Goal: Task Accomplishment & Management: Use online tool/utility

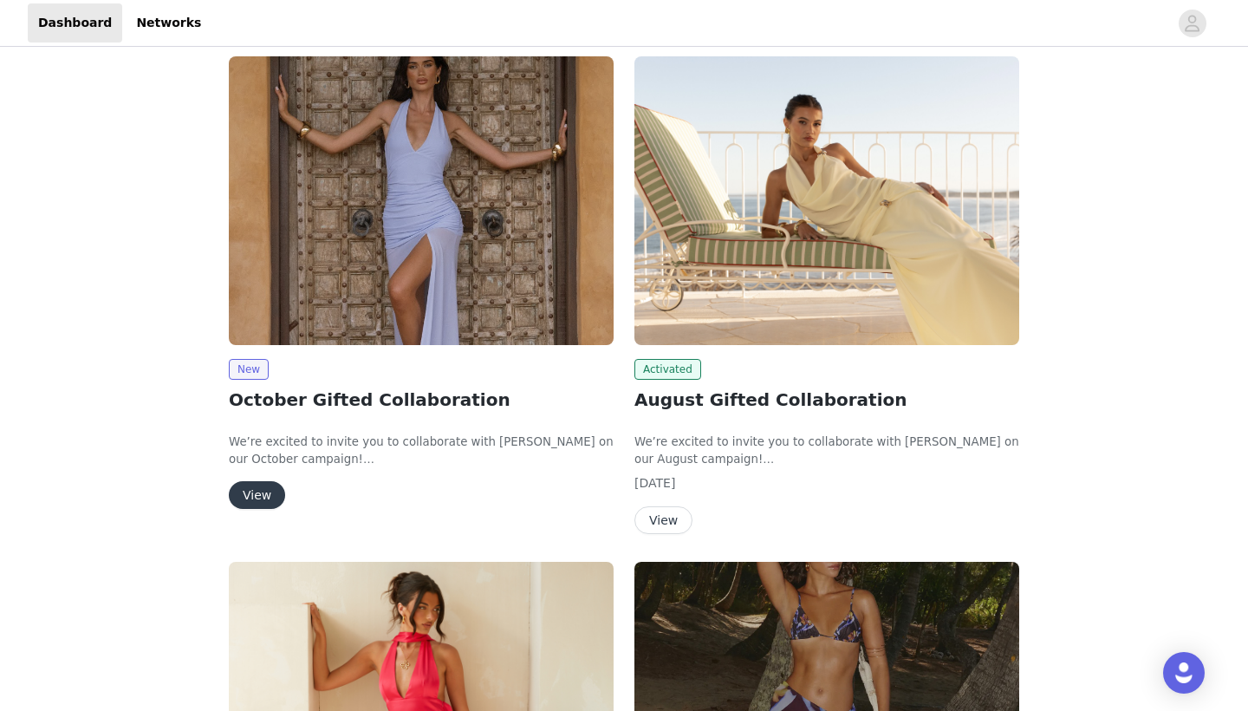
scroll to position [220, 0]
click at [253, 491] on button "View" at bounding box center [257, 495] width 56 height 28
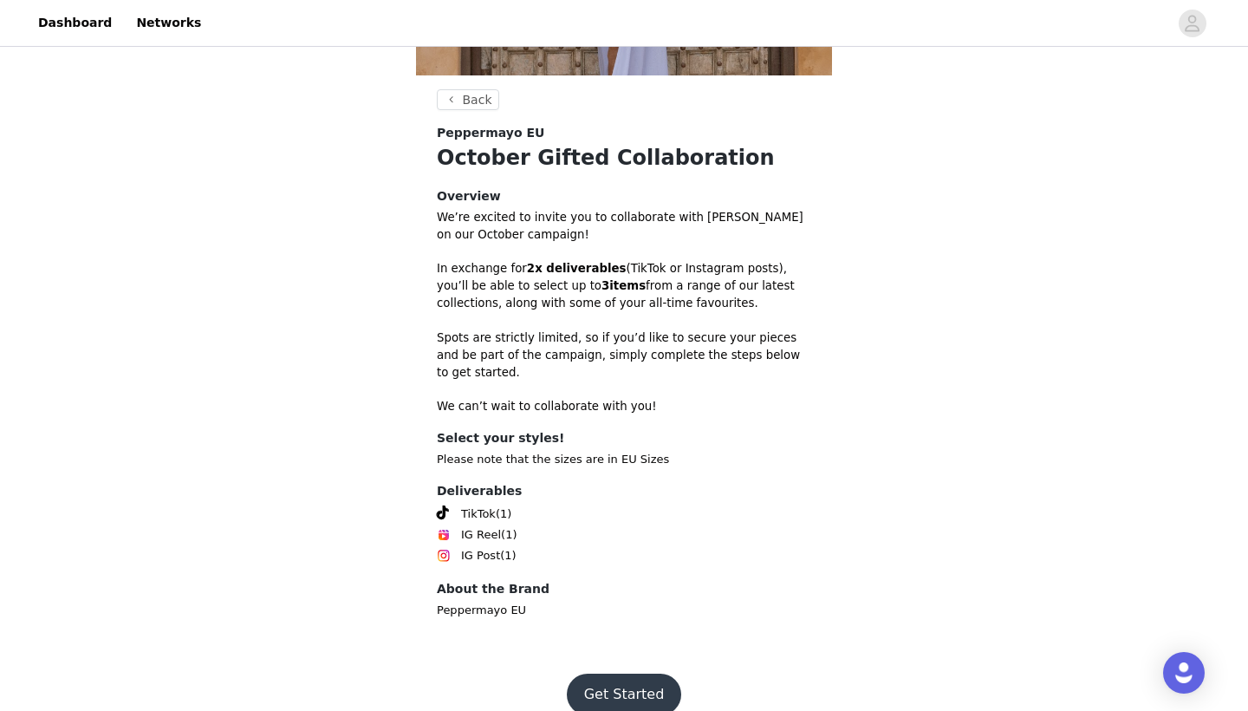
scroll to position [389, 0]
click at [609, 674] on button "Get Started" at bounding box center [624, 695] width 115 height 42
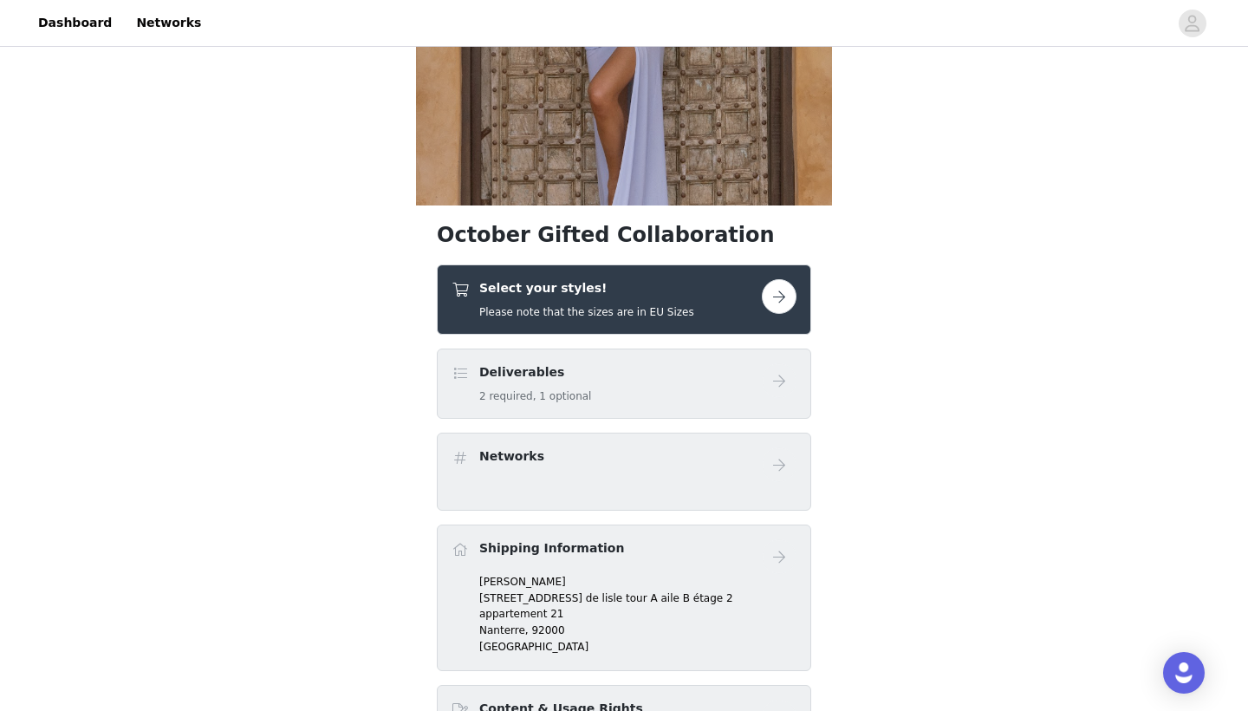
scroll to position [263, 0]
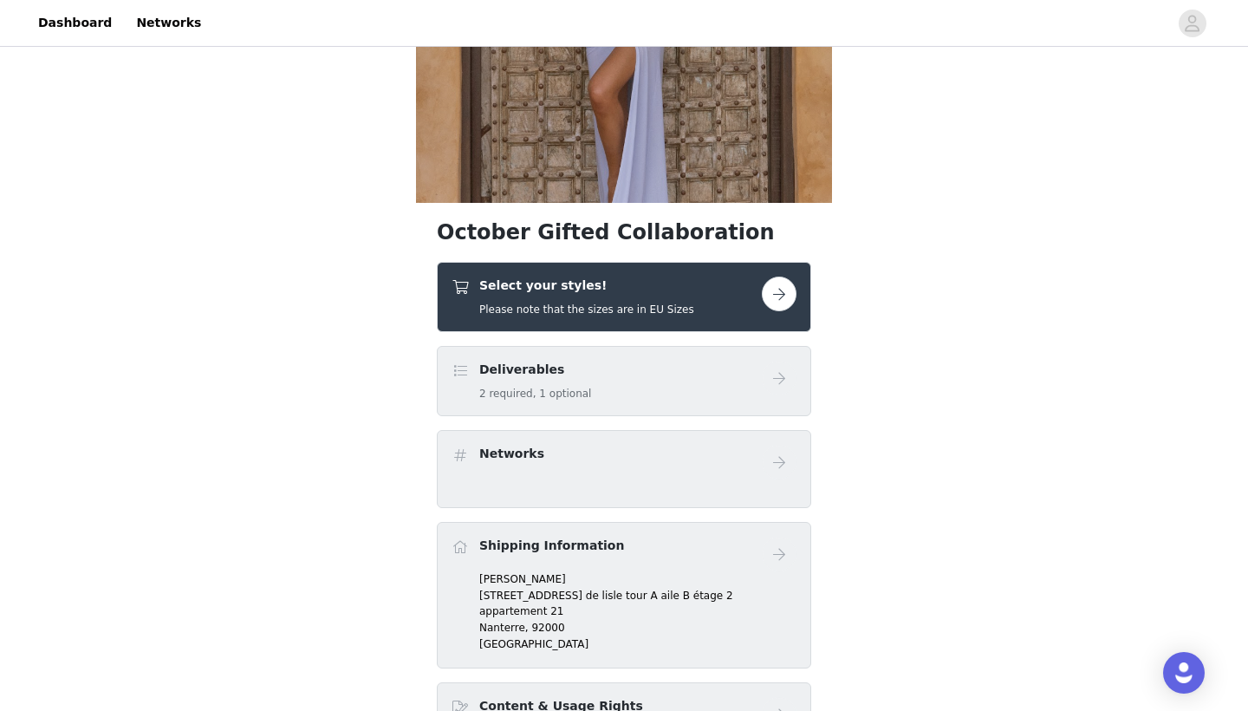
click at [770, 290] on button "button" at bounding box center [779, 293] width 35 height 35
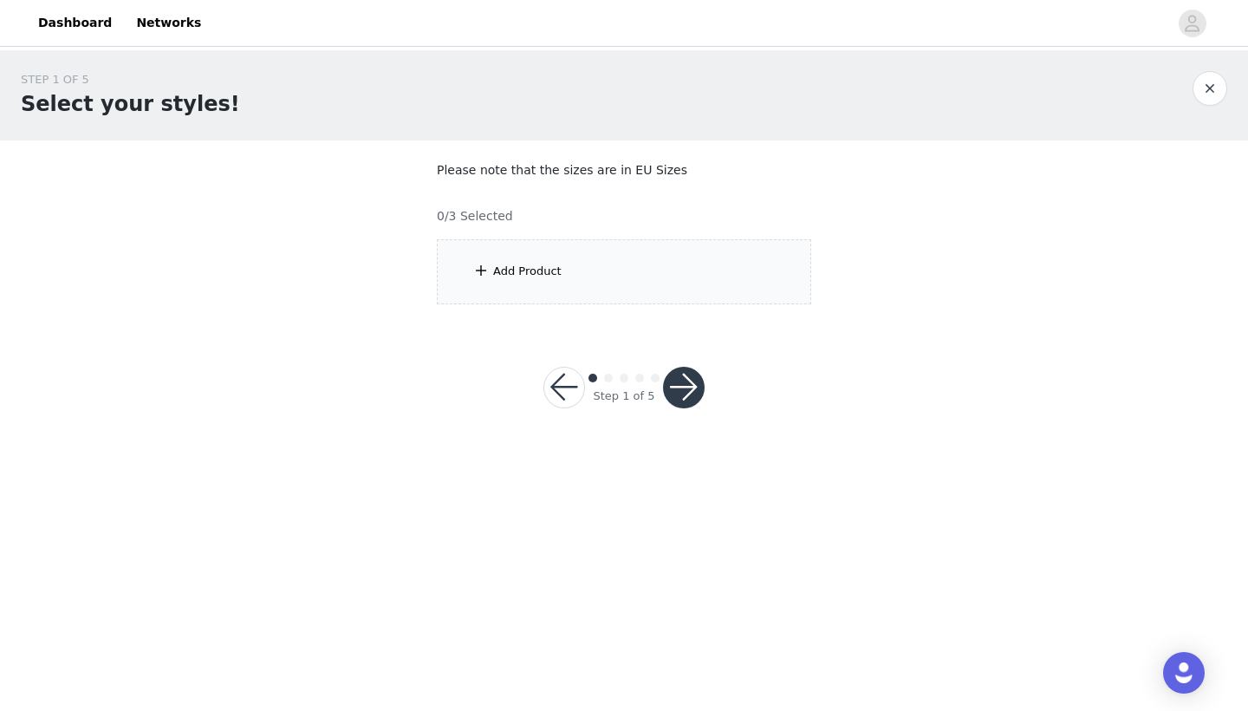
click at [588, 267] on div "Add Product" at bounding box center [624, 271] width 374 height 65
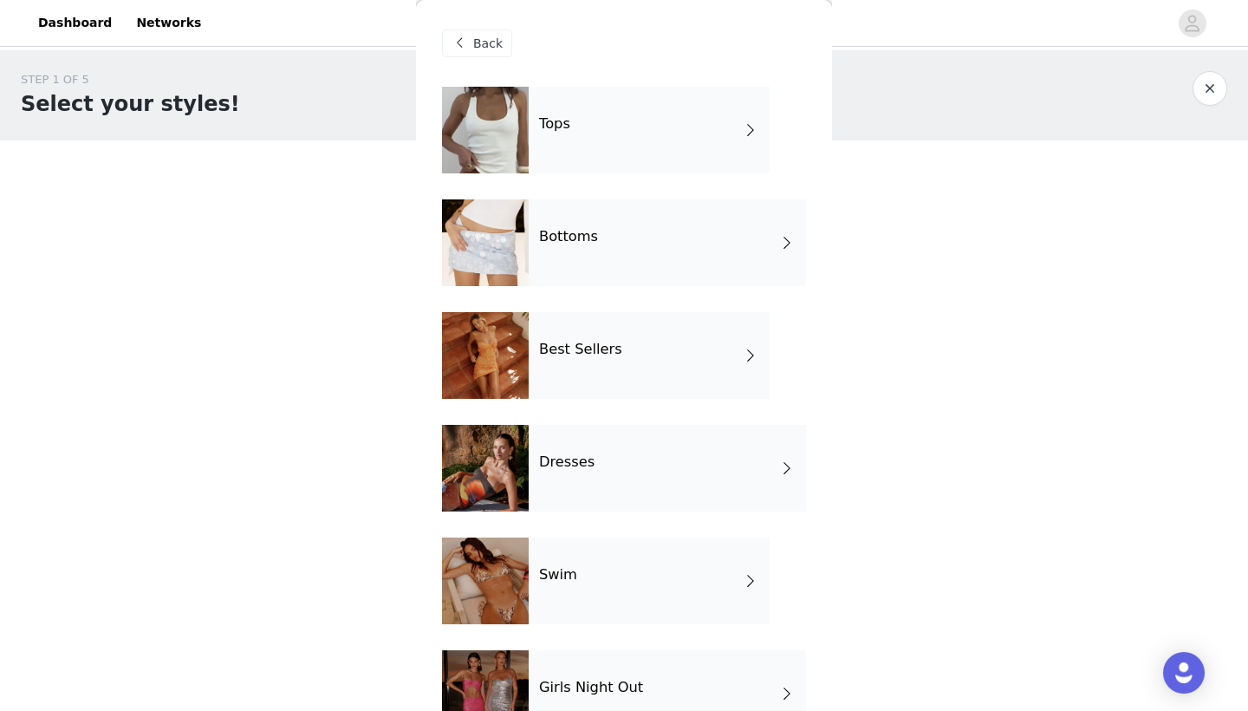
click at [669, 101] on div "Tops" at bounding box center [649, 130] width 241 height 87
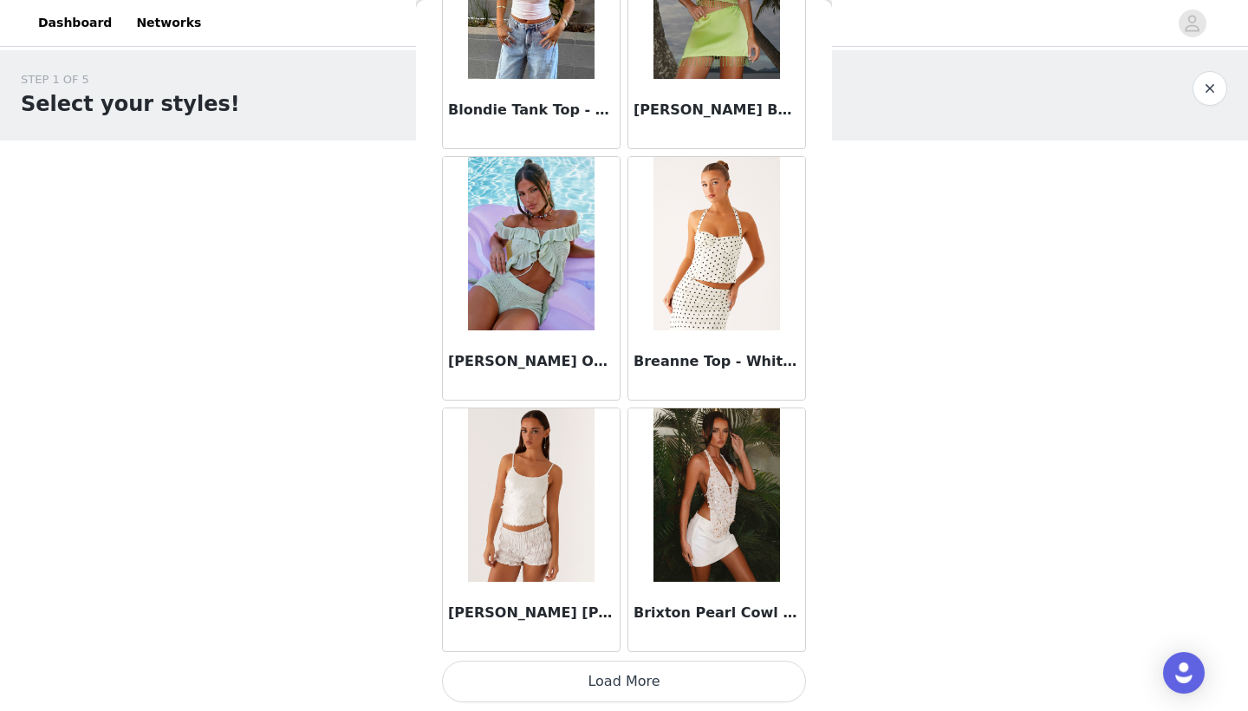
scroll to position [1941, 0]
click at [576, 668] on button "Load More" at bounding box center [624, 681] width 364 height 42
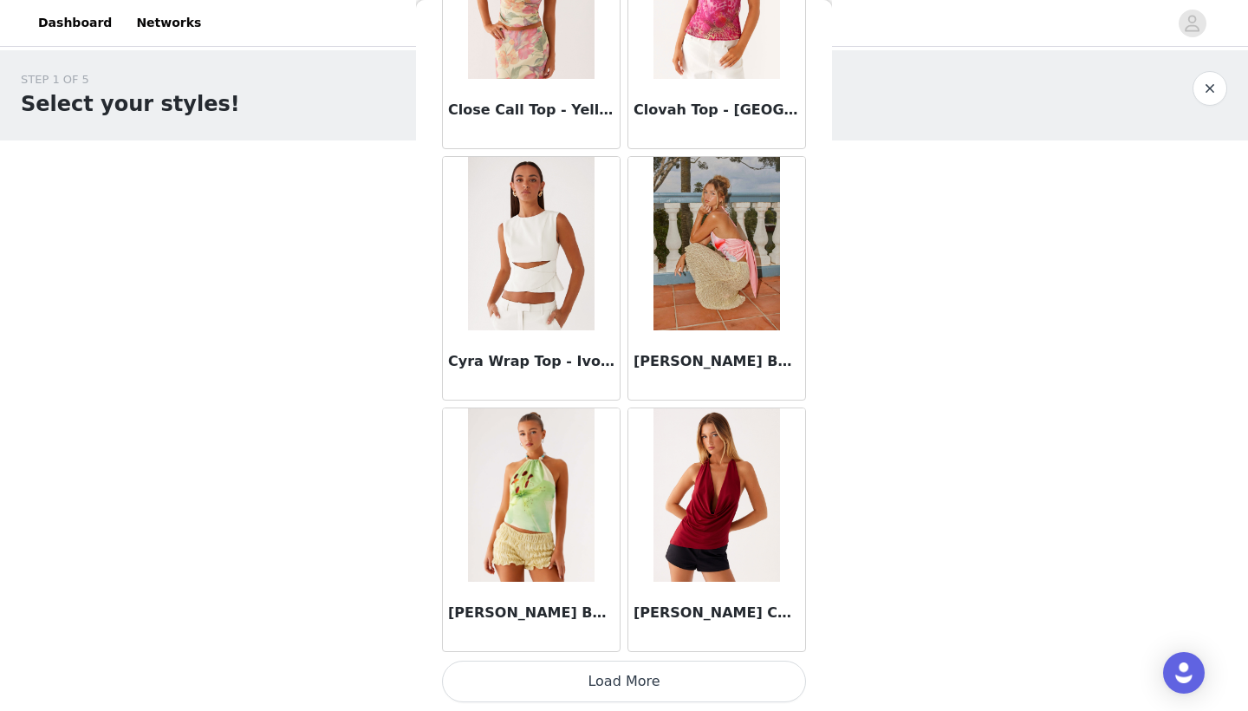
scroll to position [0, 0]
click at [600, 676] on button "Load More" at bounding box center [624, 681] width 364 height 42
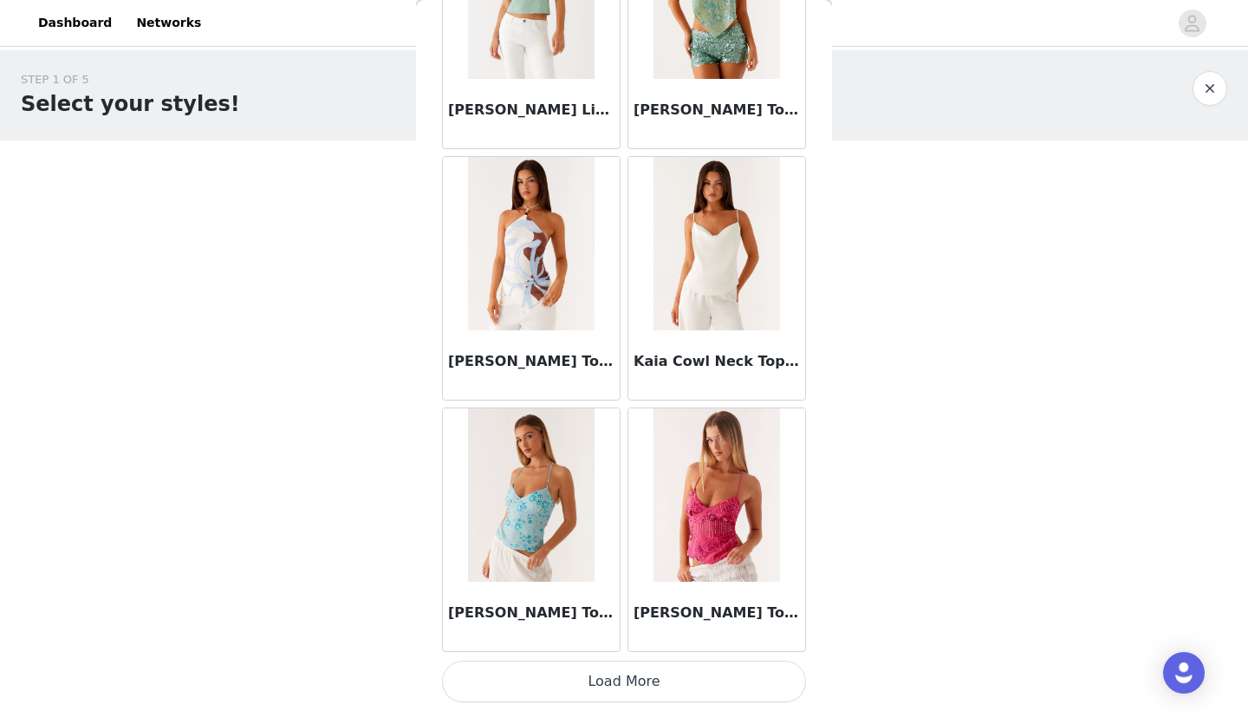
click at [616, 674] on button "Load More" at bounding box center [624, 681] width 364 height 42
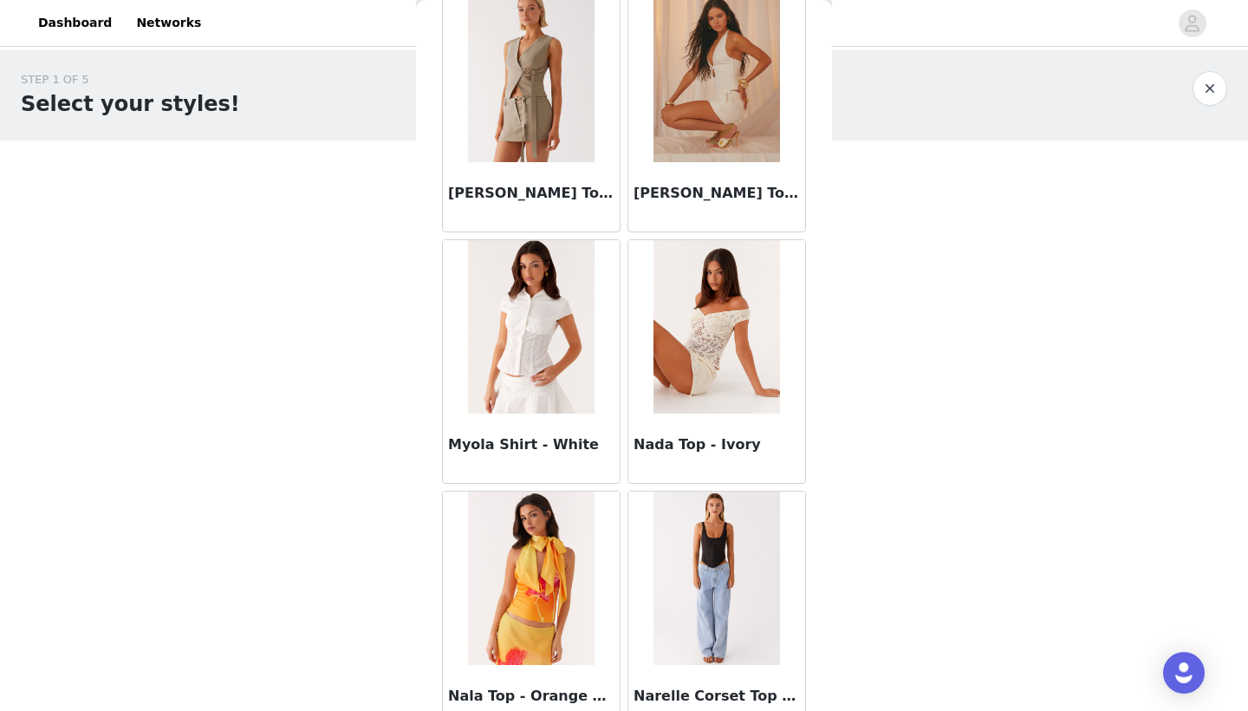
scroll to position [9416, 0]
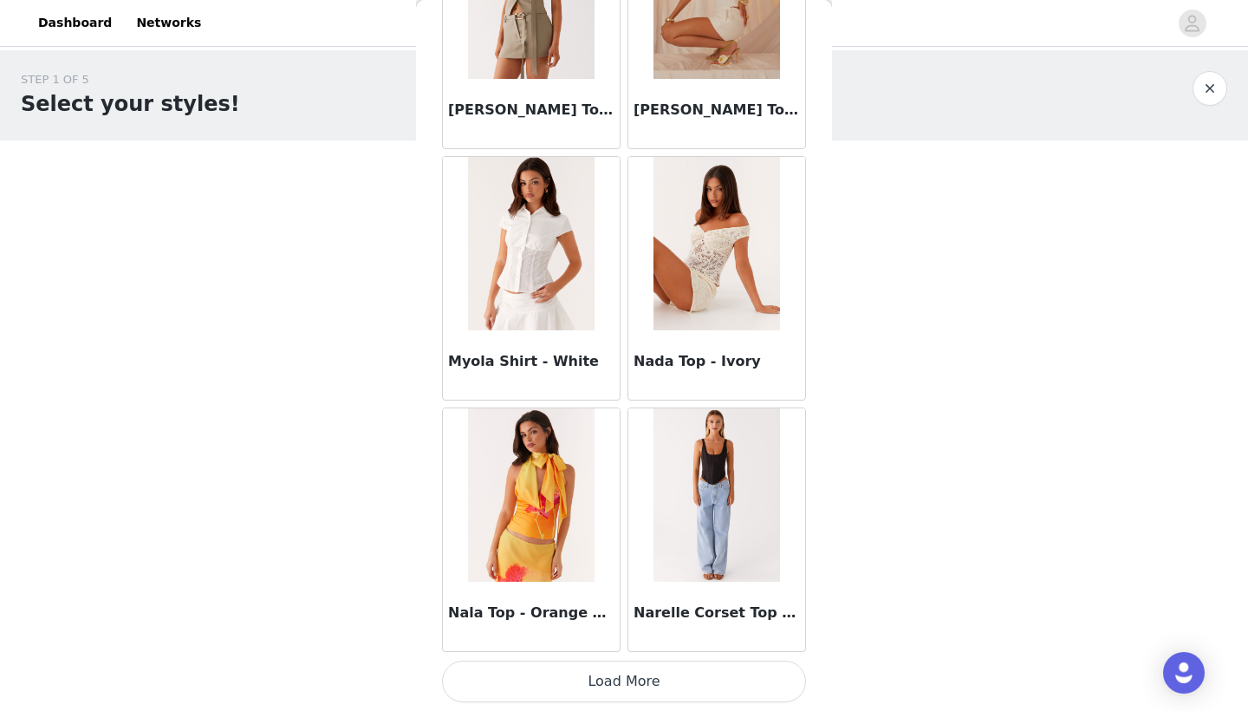
click at [611, 685] on button "Load More" at bounding box center [624, 681] width 364 height 42
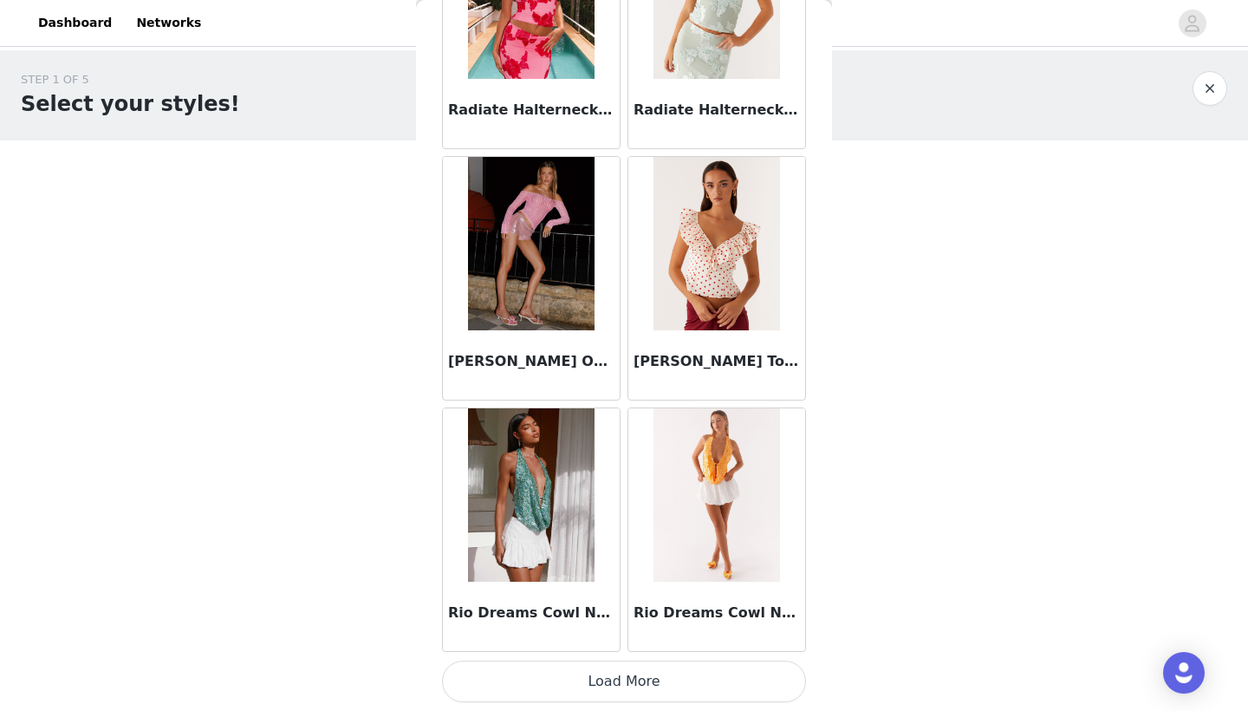
scroll to position [11993, 0]
click at [629, 675] on button "Load More" at bounding box center [624, 681] width 364 height 42
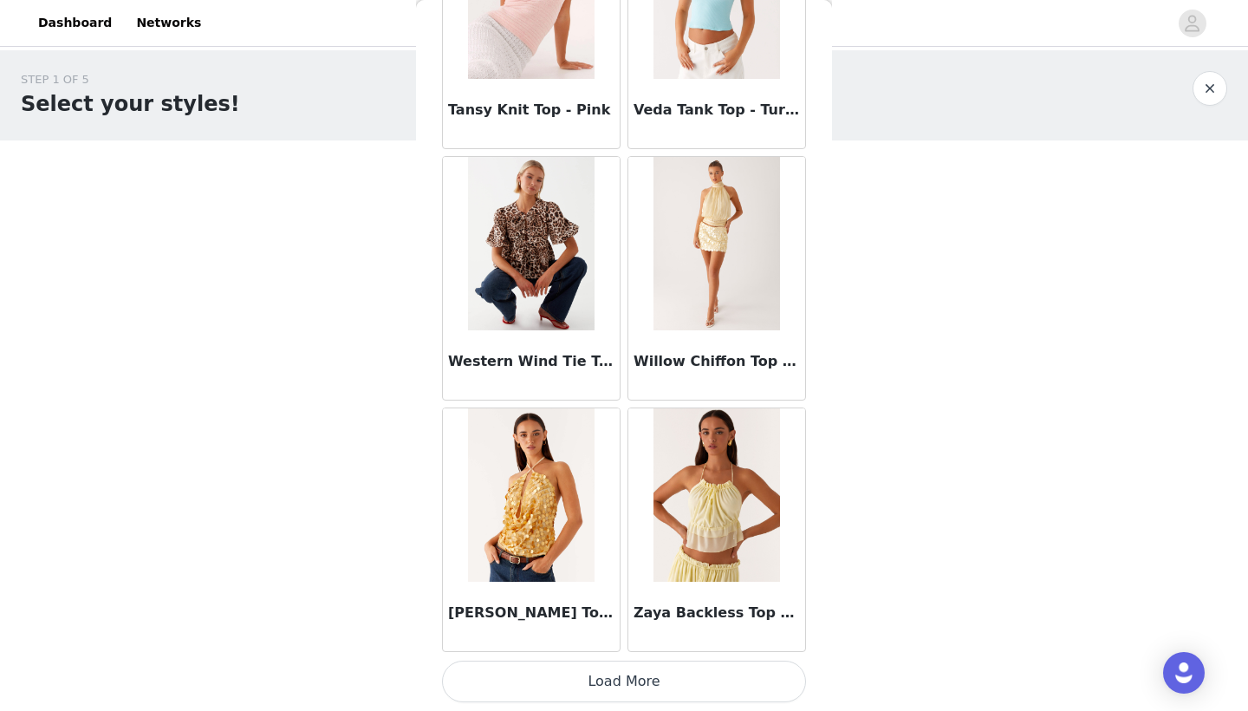
scroll to position [14506, 0]
click at [647, 679] on button "Load More" at bounding box center [624, 681] width 364 height 42
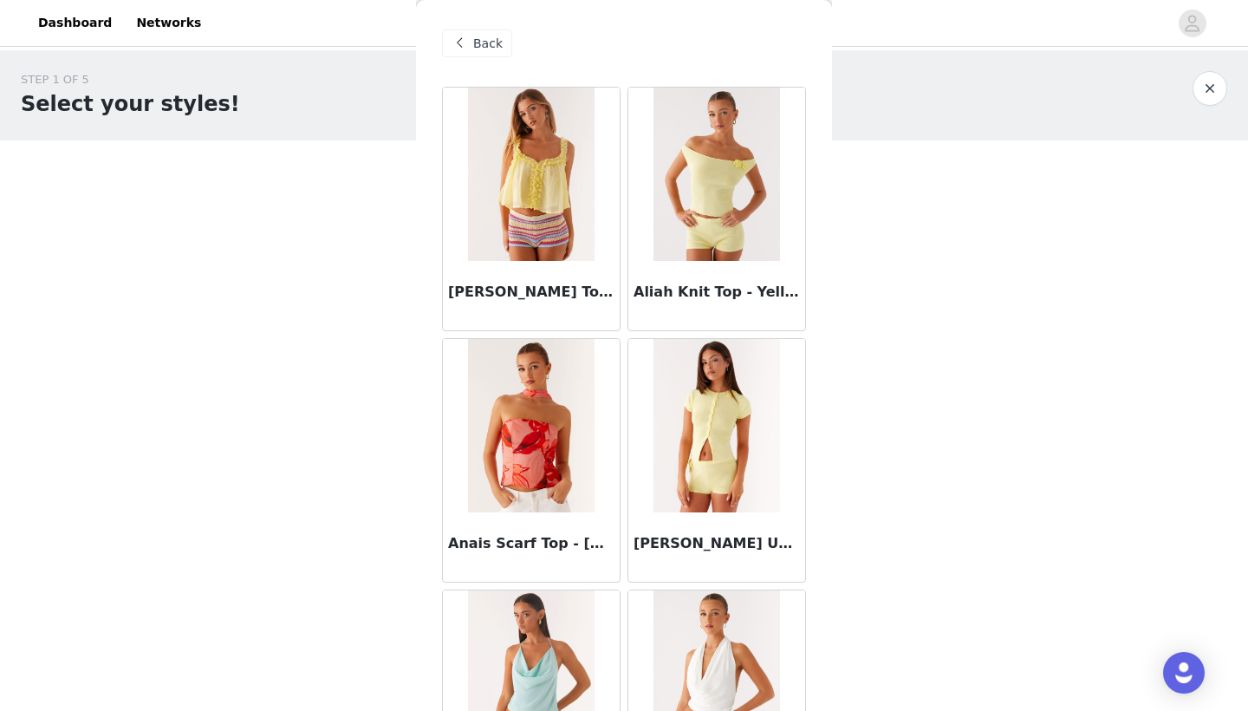
scroll to position [0, 0]
click at [476, 56] on div "Back" at bounding box center [477, 43] width 70 height 28
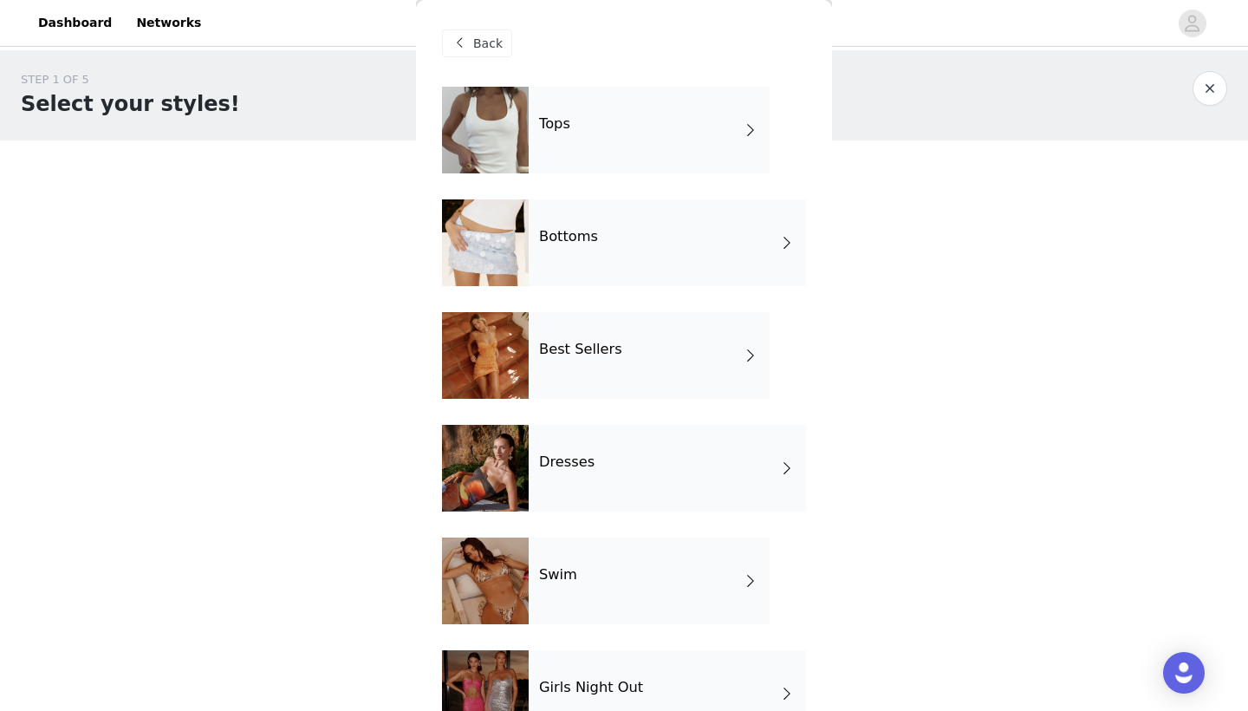
click at [661, 355] on div "Best Sellers" at bounding box center [649, 355] width 241 height 87
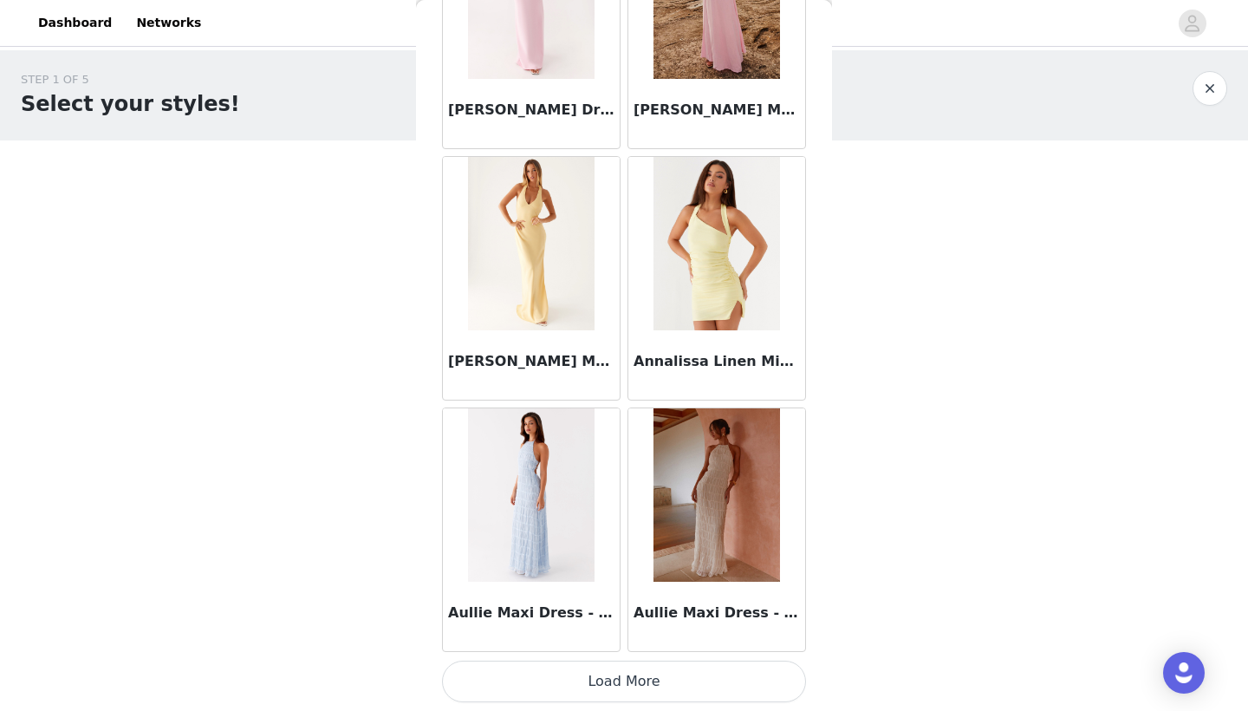
click at [607, 669] on button "Load More" at bounding box center [624, 681] width 364 height 42
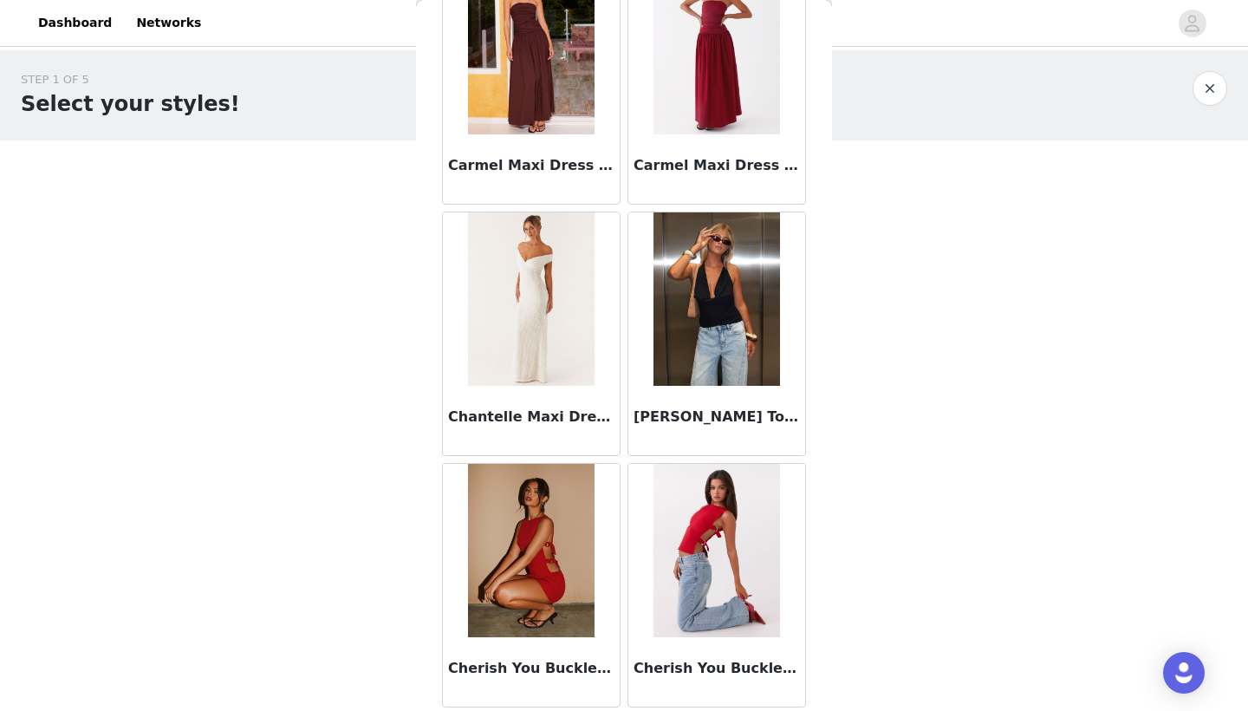
scroll to position [4148, 0]
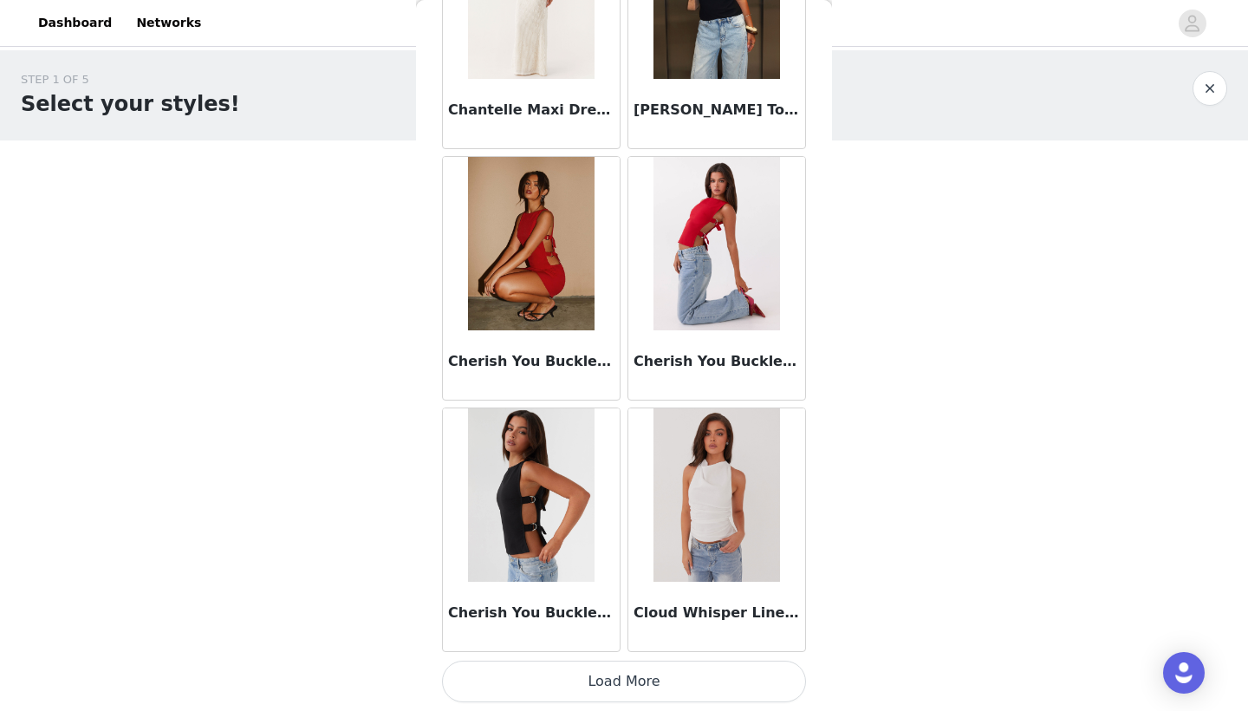
click at [614, 685] on button "Load More" at bounding box center [624, 681] width 364 height 42
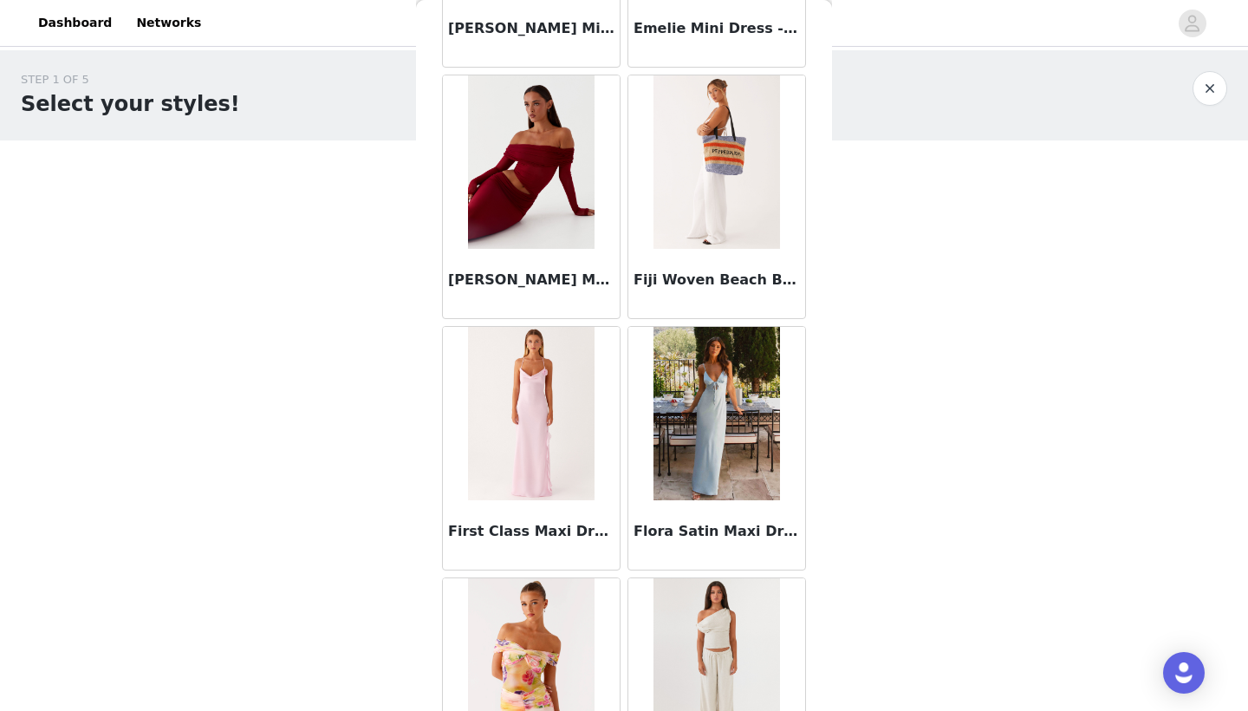
scroll to position [6385, 0]
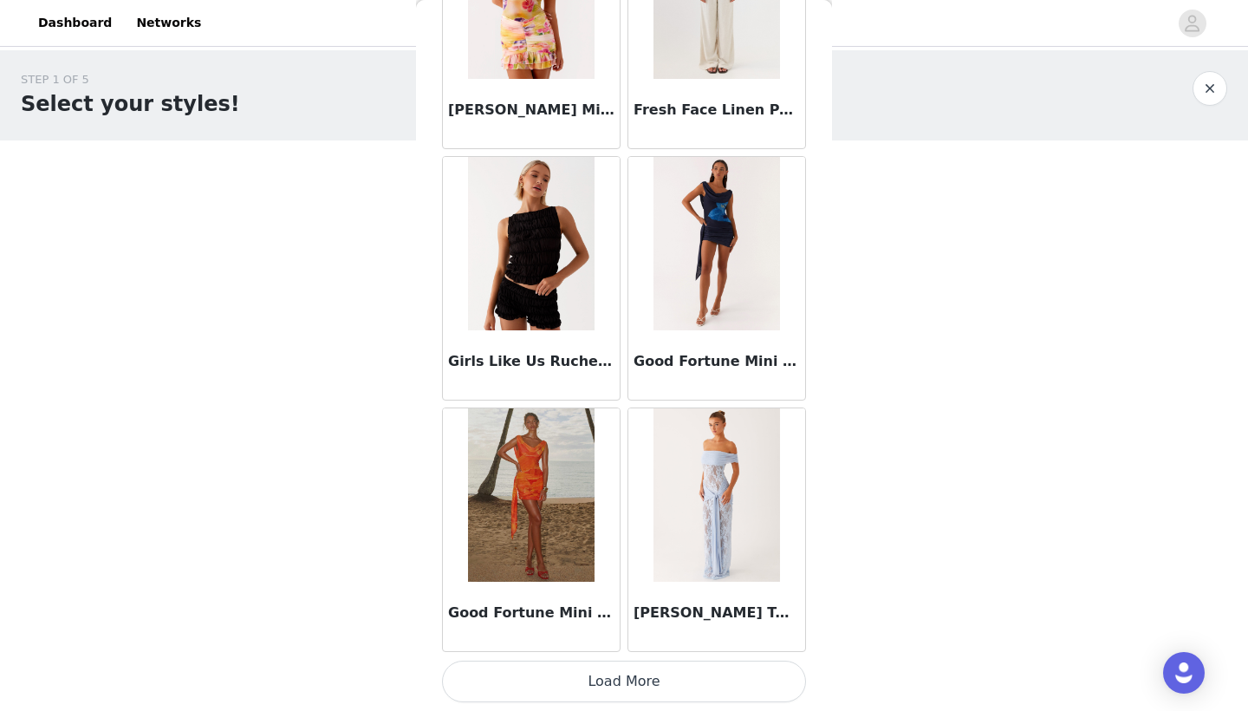
click at [685, 693] on button "Load More" at bounding box center [624, 681] width 364 height 42
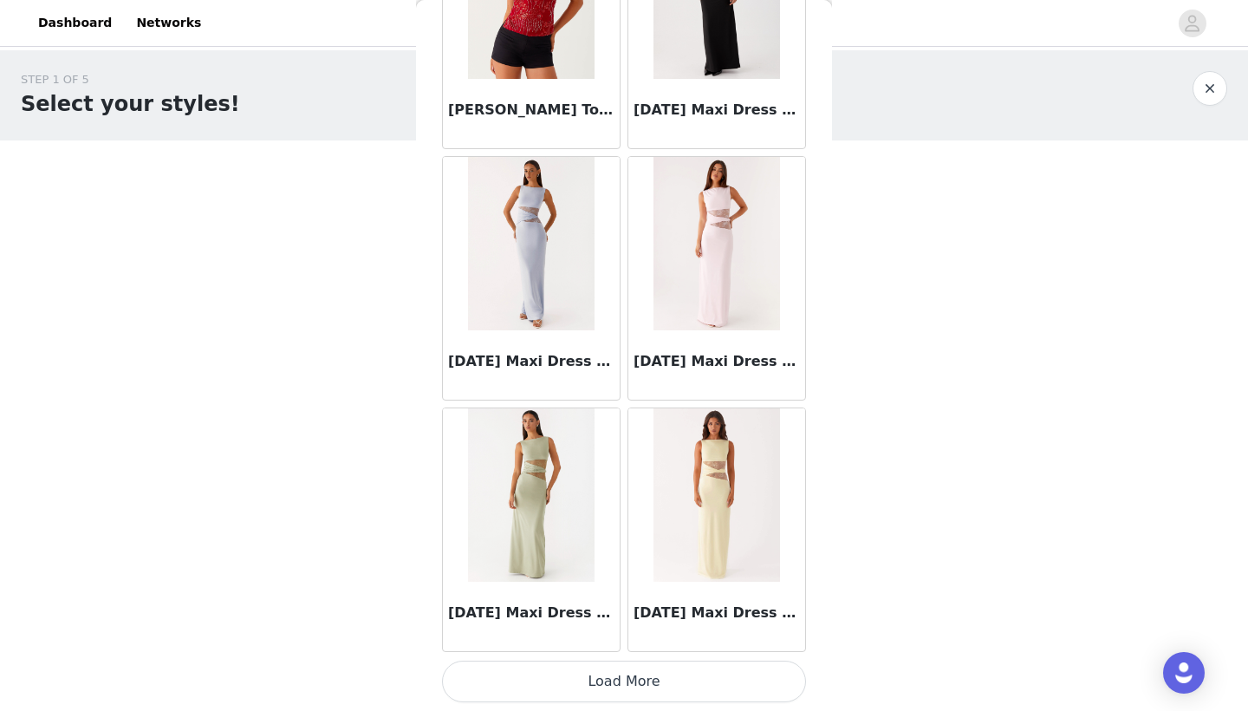
click at [670, 671] on button "Load More" at bounding box center [624, 681] width 364 height 42
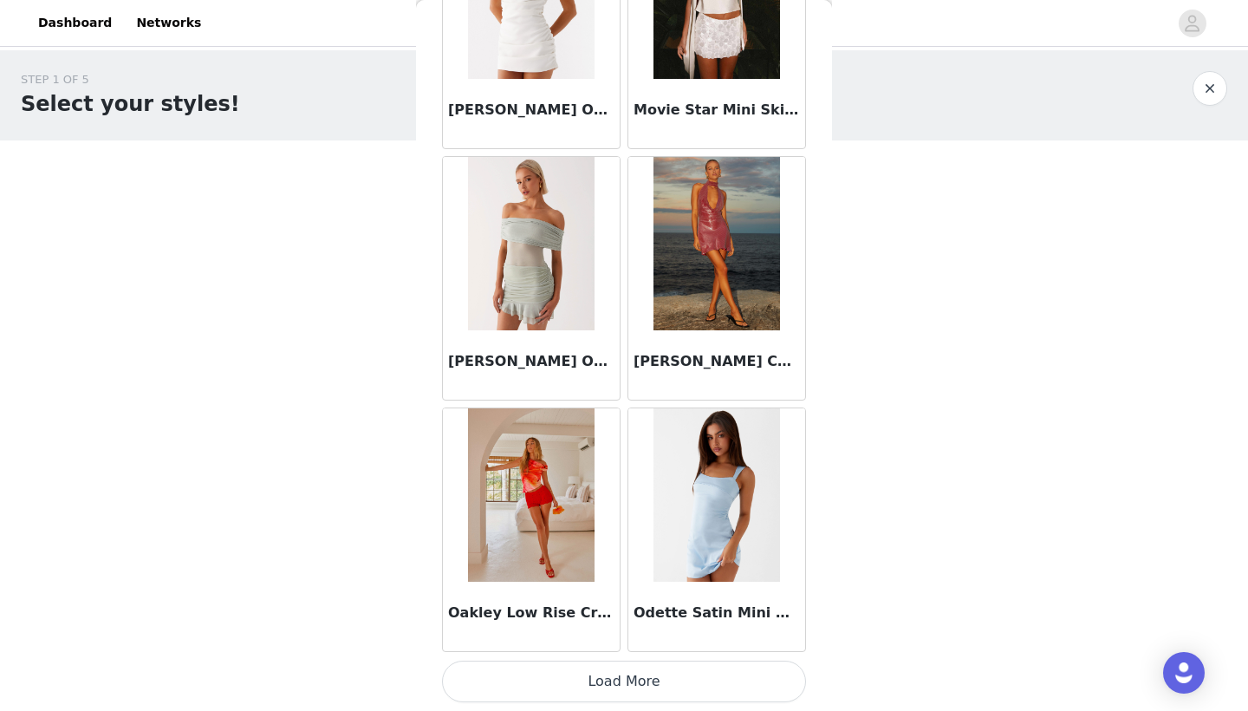
click at [682, 689] on button "Load More" at bounding box center [624, 681] width 364 height 42
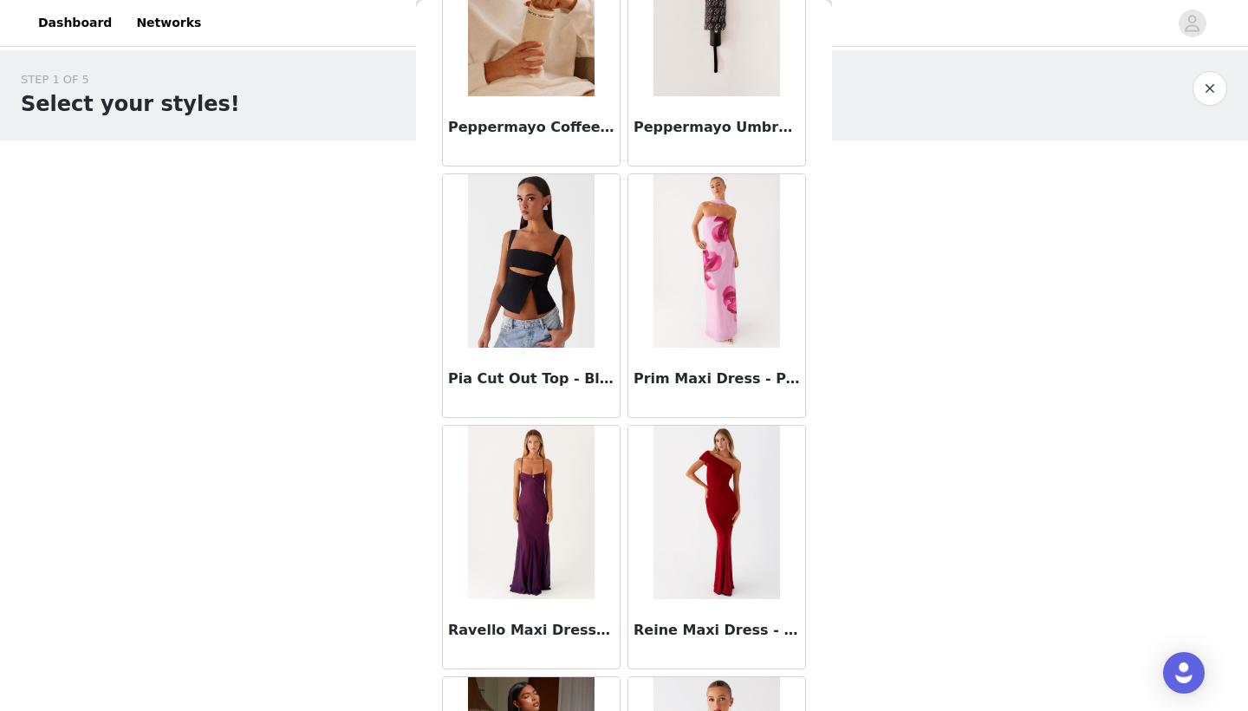
scroll to position [13759, 0]
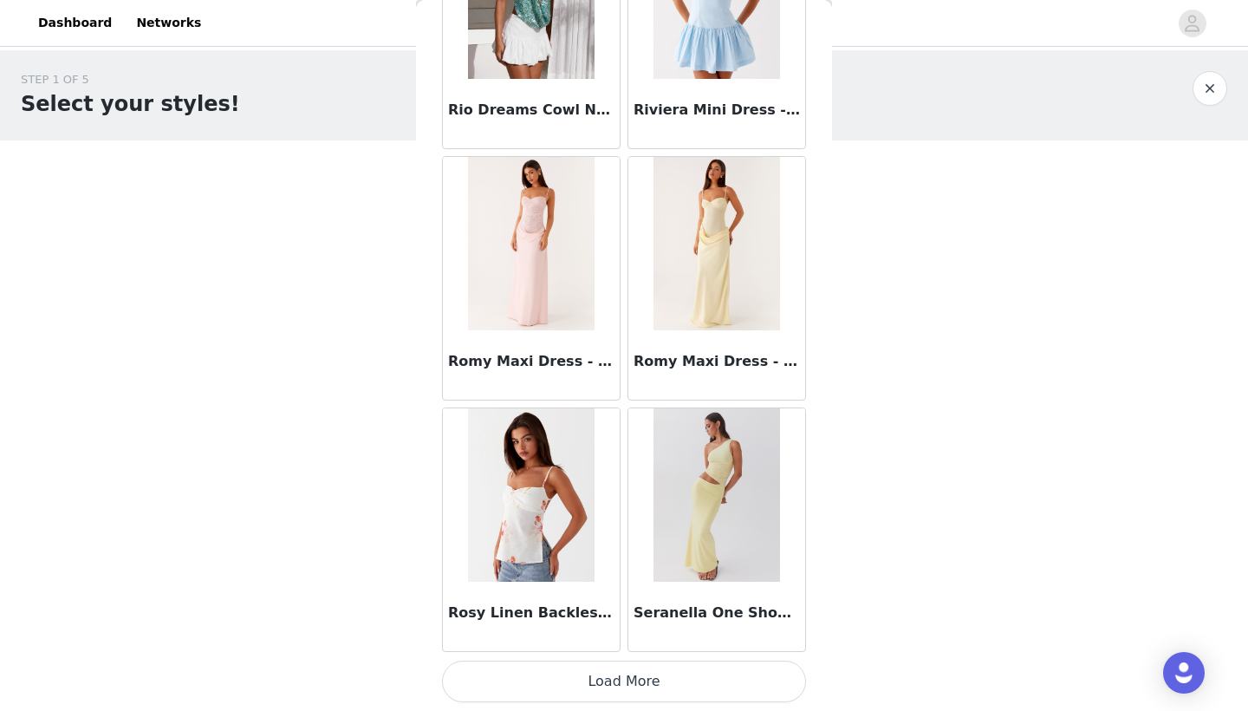
click at [615, 687] on button "Load More" at bounding box center [624, 681] width 364 height 42
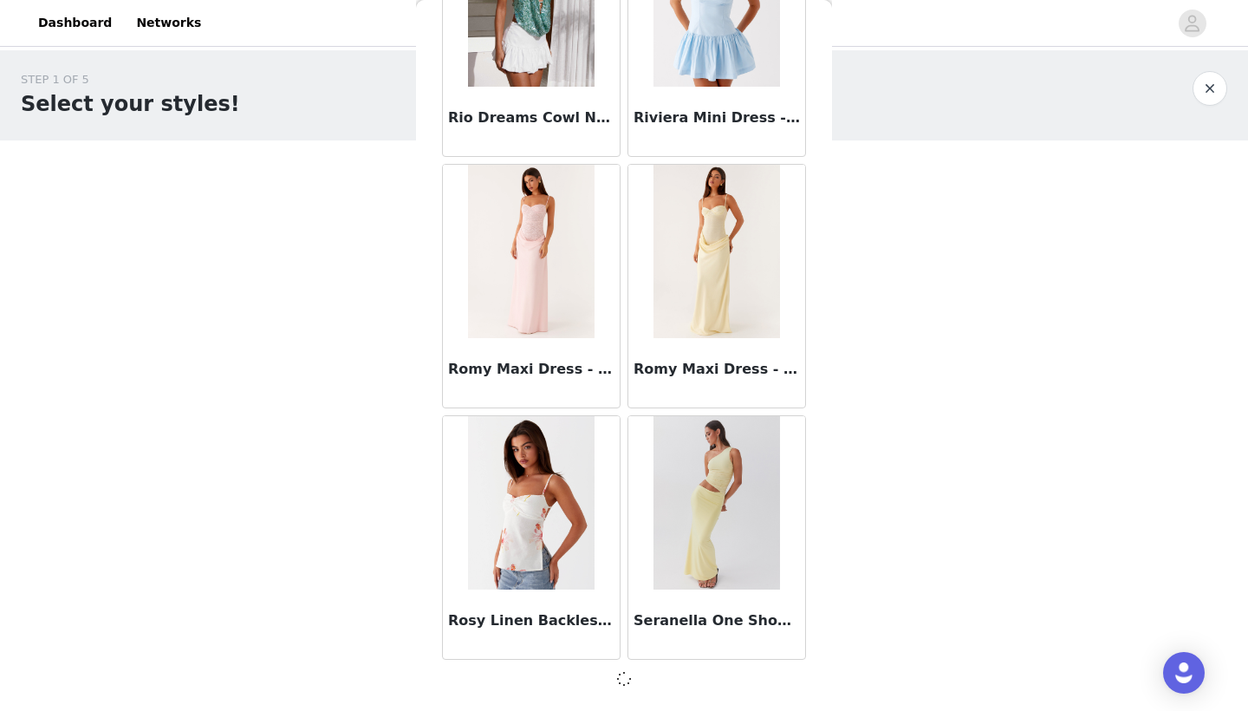
scroll to position [14499, 0]
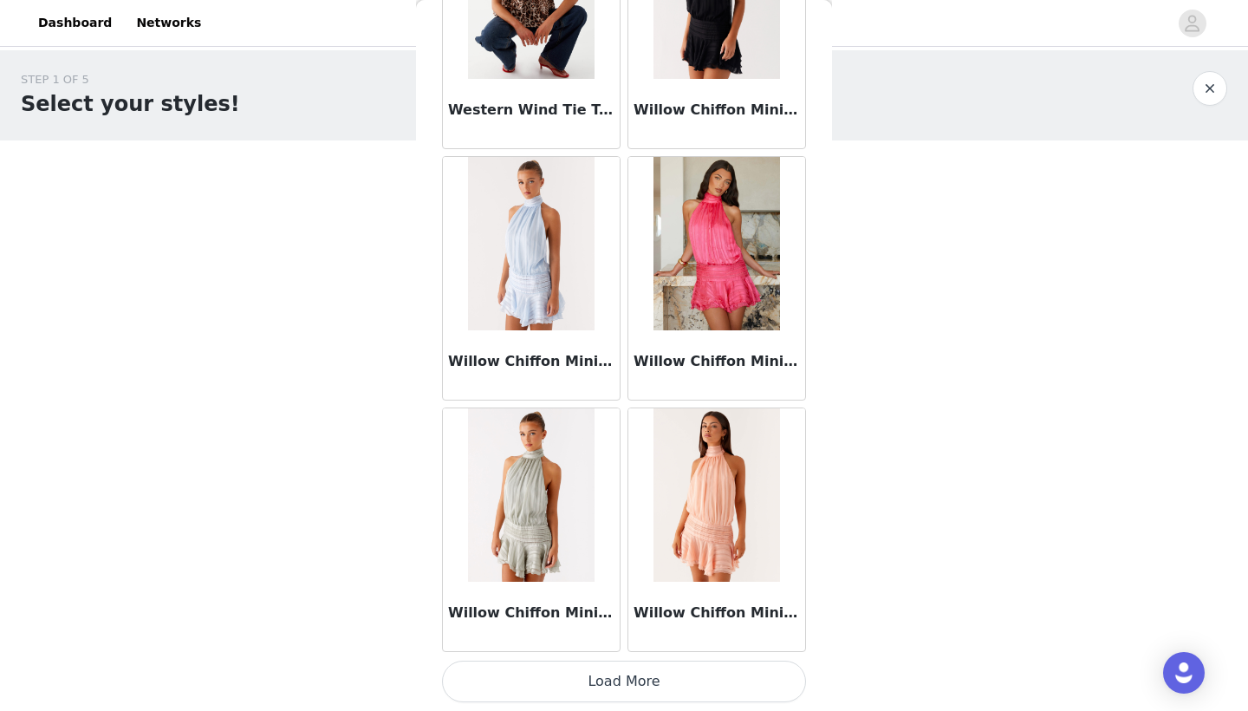
click at [639, 685] on button "Load More" at bounding box center [624, 681] width 364 height 42
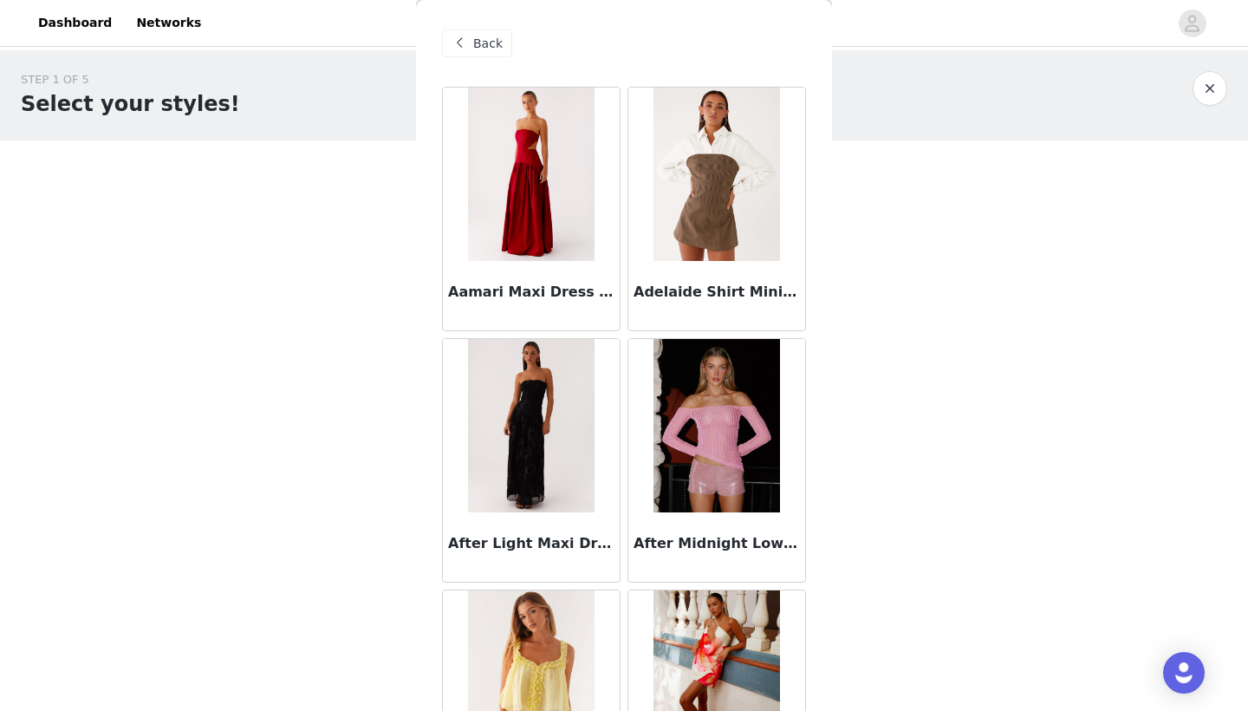
scroll to position [0, 0]
click at [463, 49] on span at bounding box center [459, 43] width 21 height 21
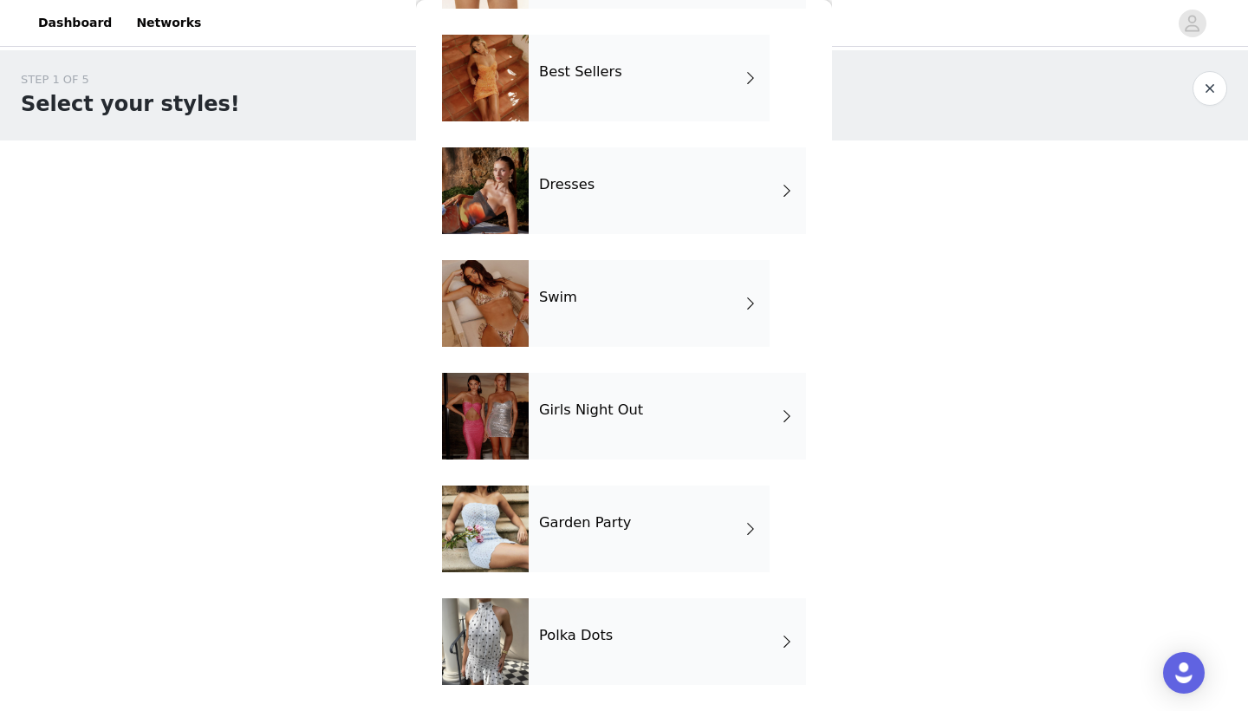
scroll to position [277, 0]
click at [618, 659] on div "Polka Dots" at bounding box center [667, 641] width 277 height 87
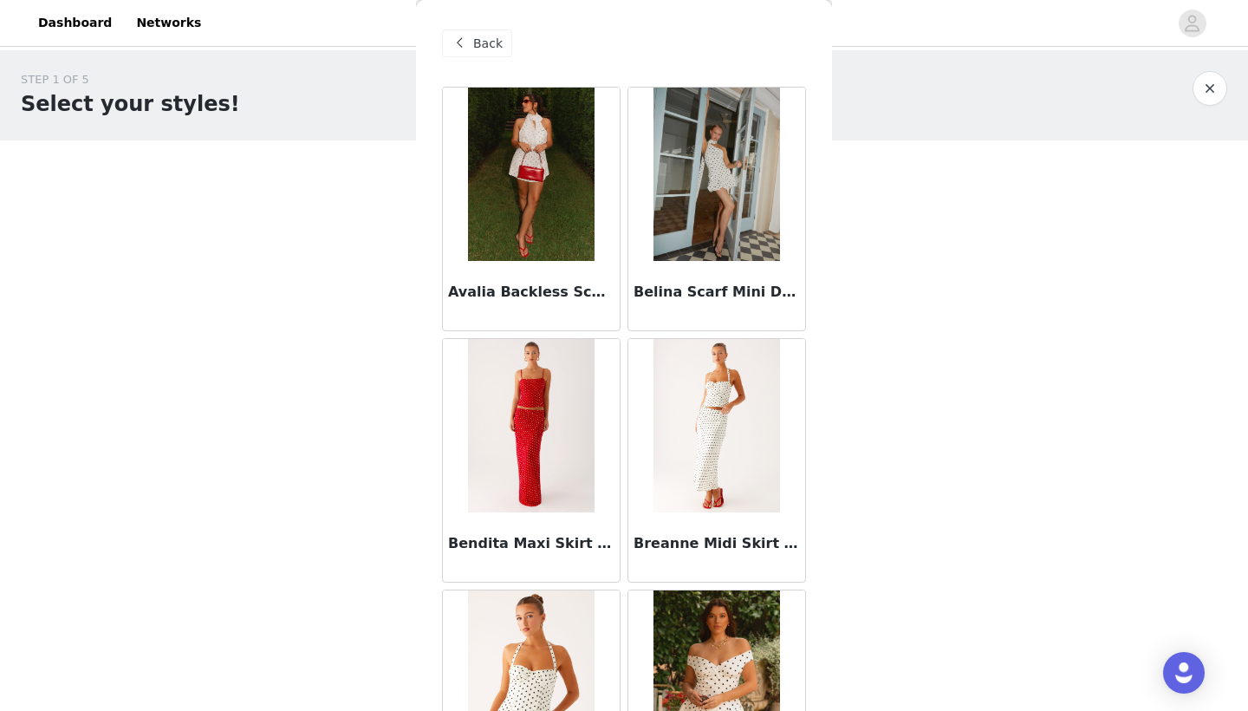
scroll to position [0, 0]
click at [475, 36] on span "Back" at bounding box center [487, 44] width 29 height 18
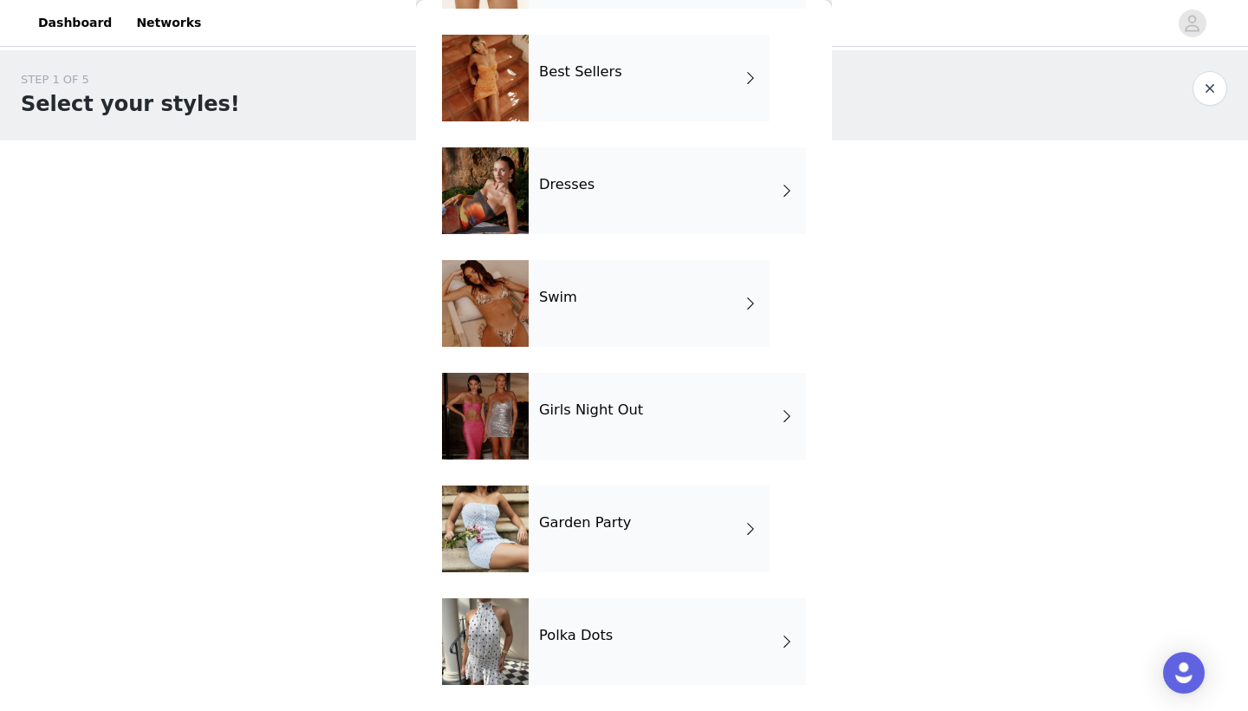
scroll to position [277, 0]
click at [622, 491] on div "Garden Party" at bounding box center [649, 528] width 241 height 87
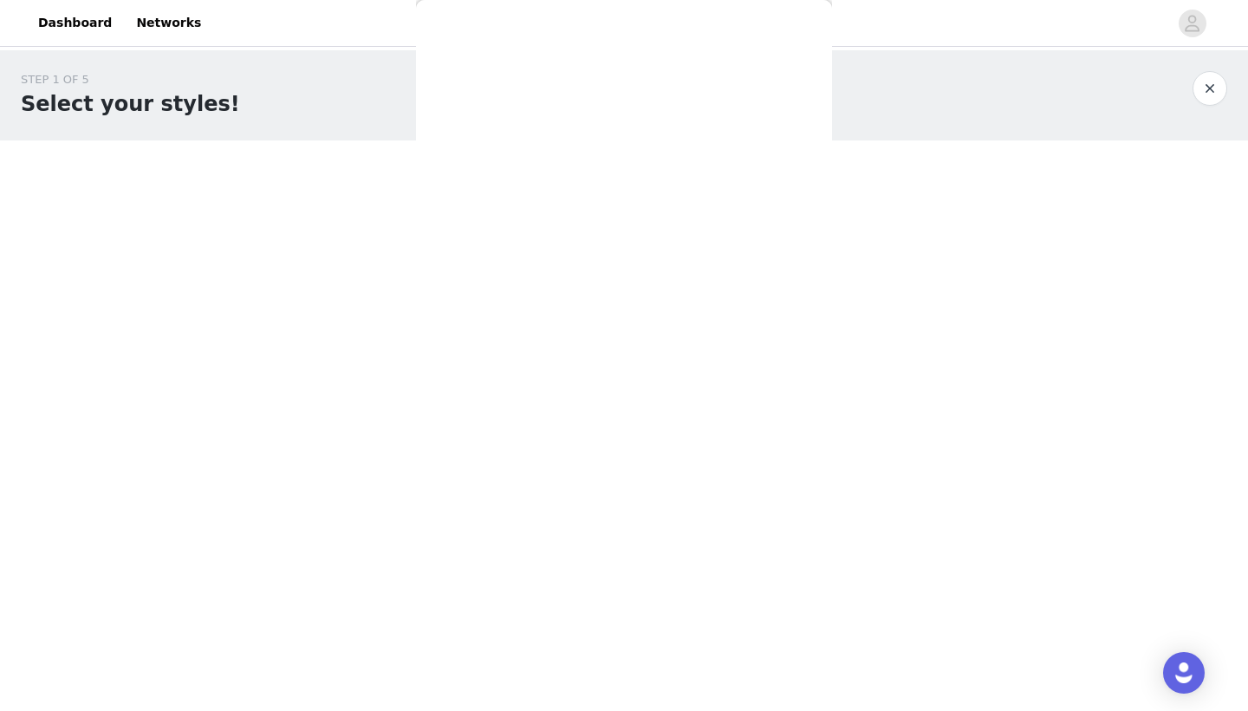
scroll to position [0, 0]
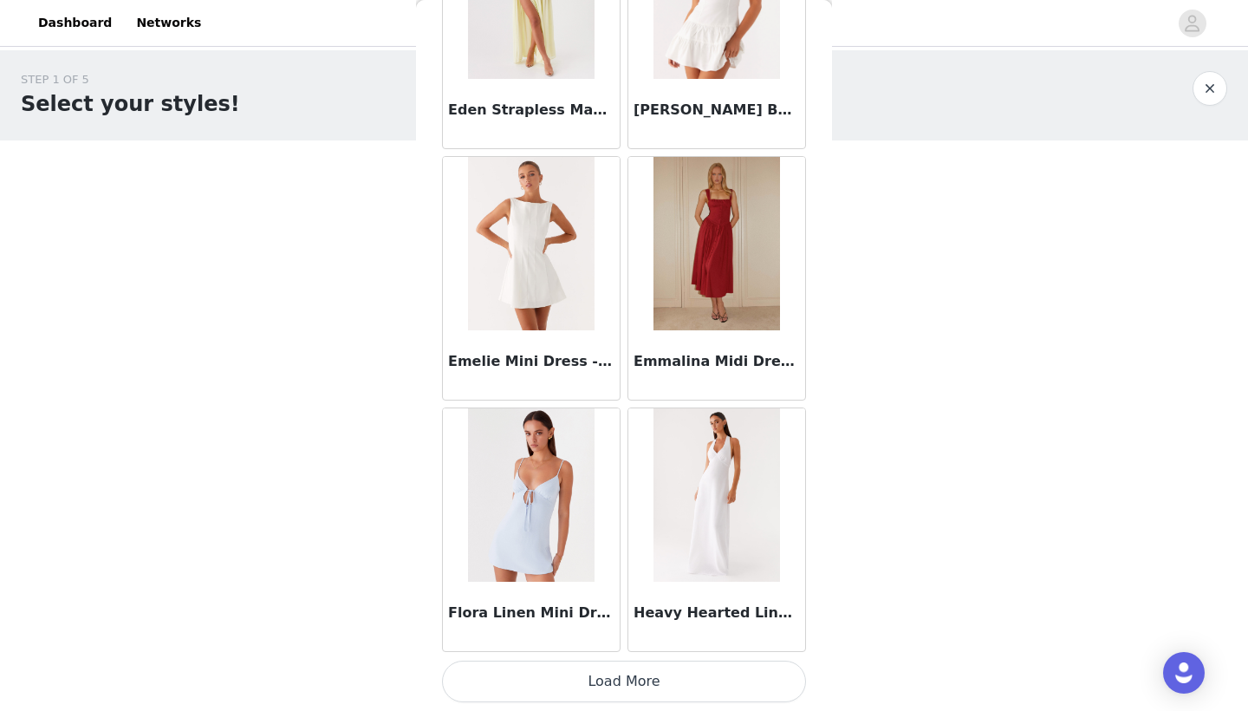
click at [593, 675] on button "Load More" at bounding box center [624, 681] width 364 height 42
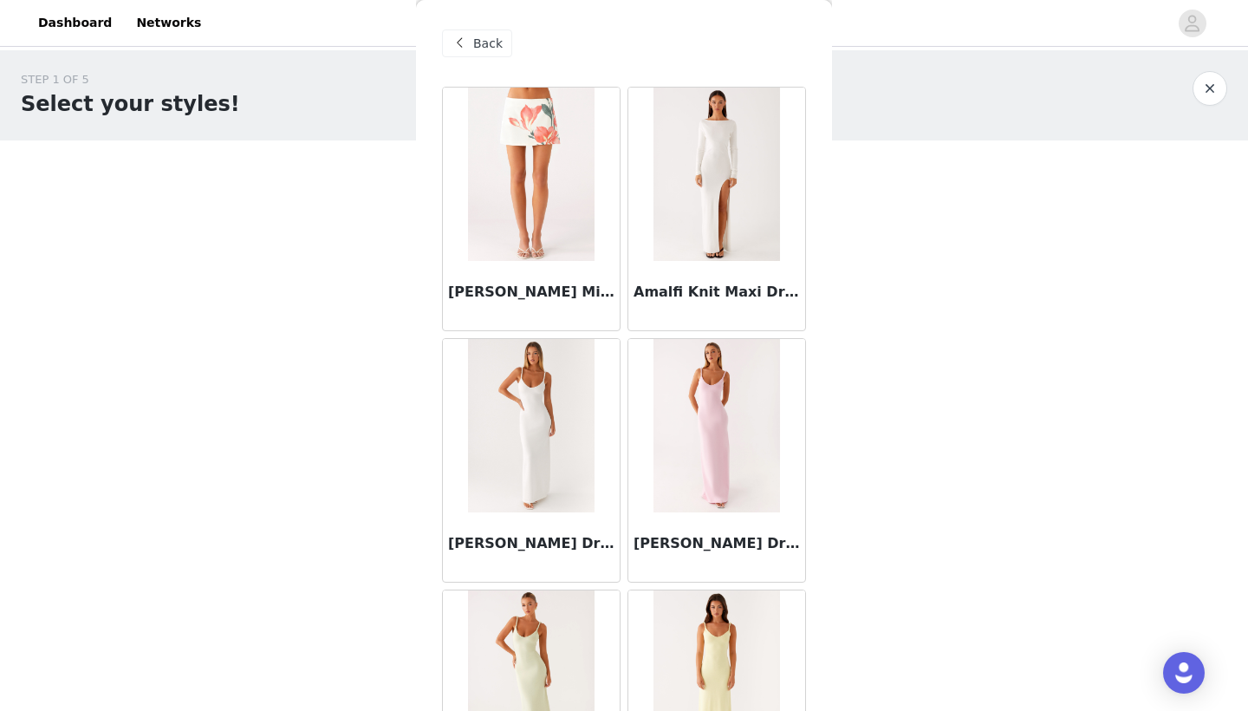
click at [490, 43] on span "Back" at bounding box center [487, 44] width 29 height 18
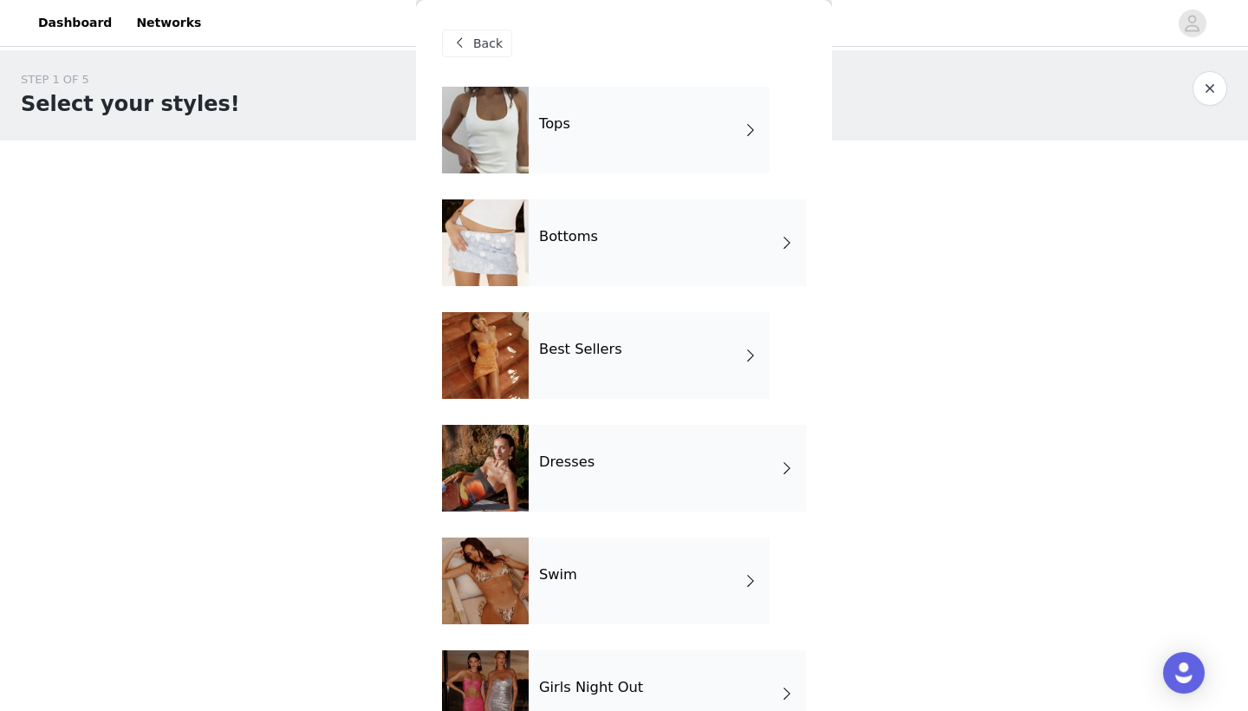
click at [627, 470] on div "Dresses" at bounding box center [667, 468] width 277 height 87
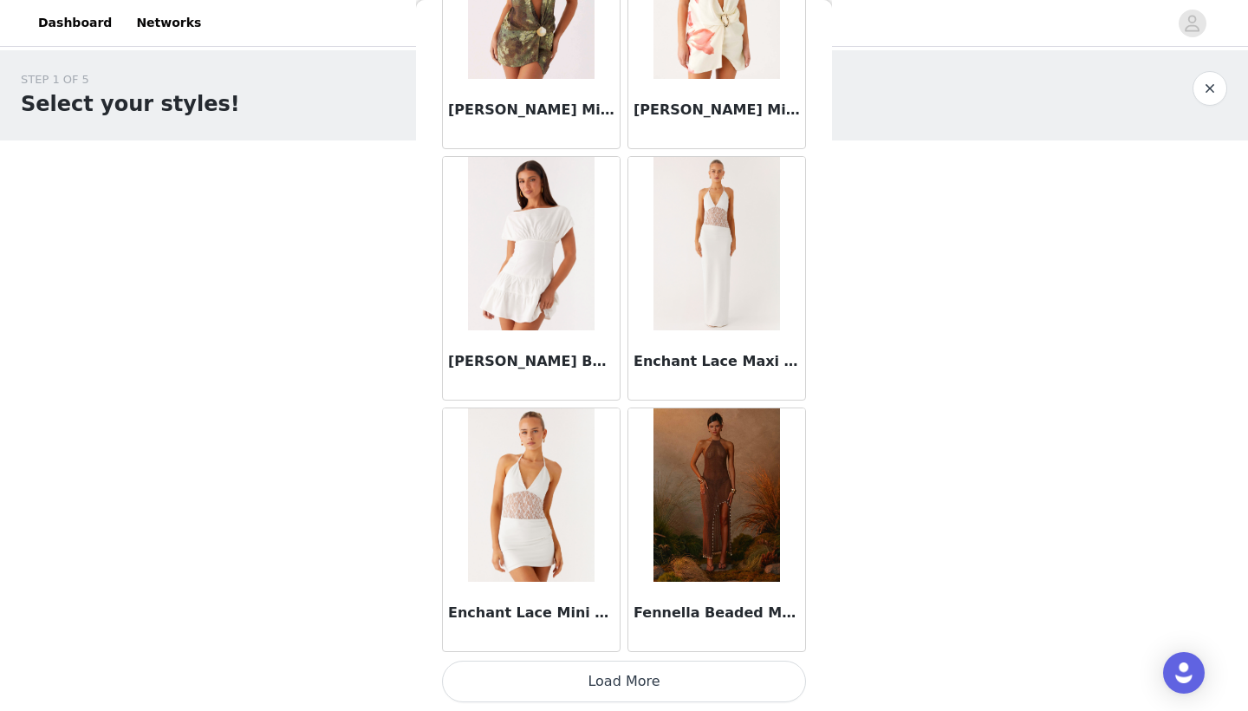
click at [585, 686] on button "Load More" at bounding box center [624, 681] width 364 height 42
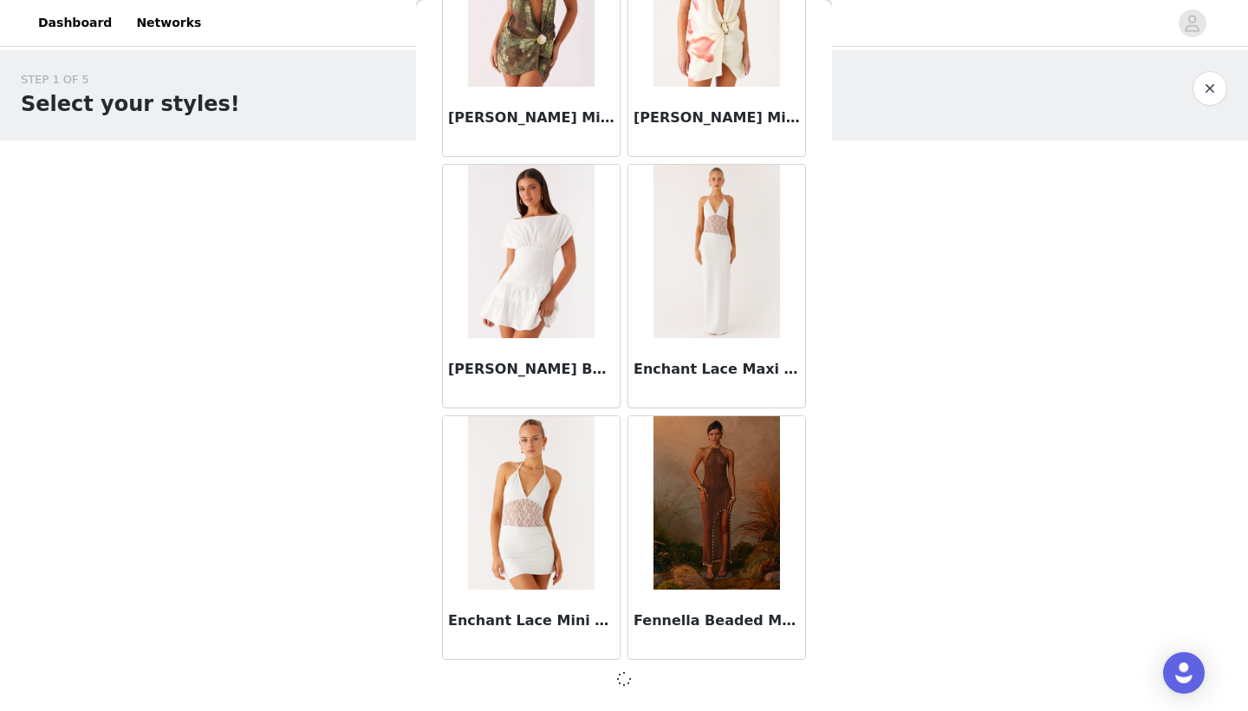
scroll to position [1933, 0]
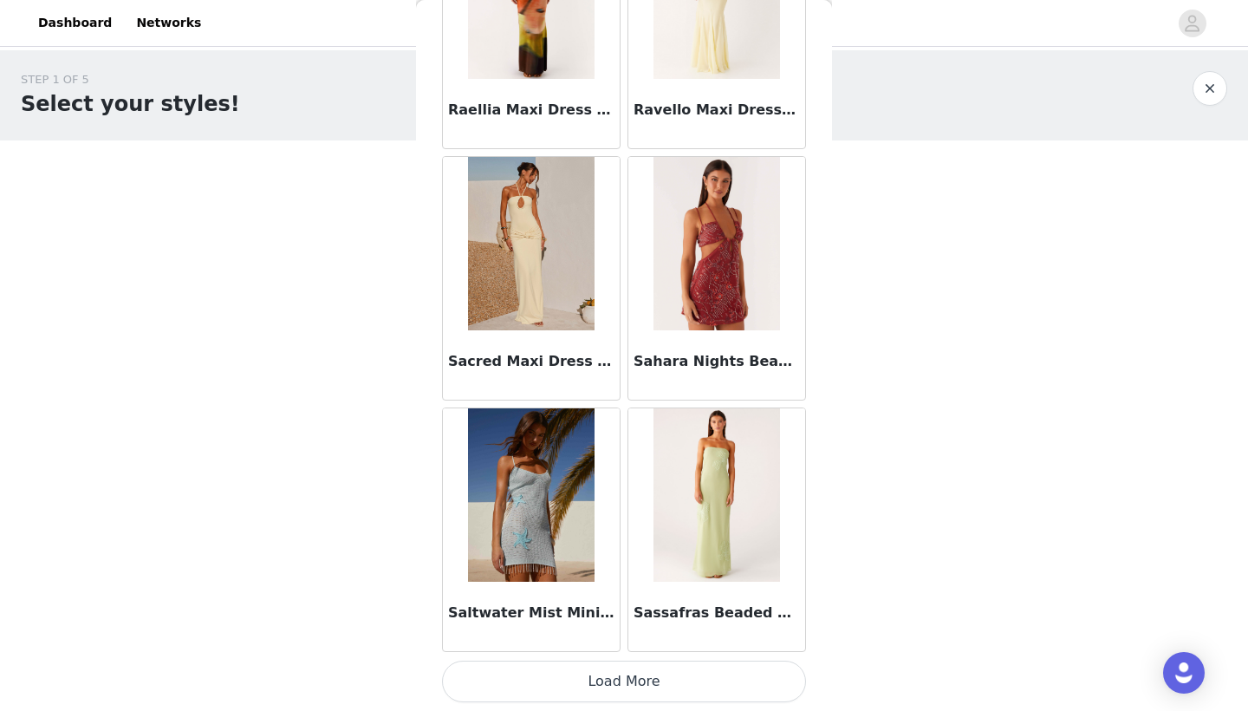
click at [586, 678] on button "Load More" at bounding box center [624, 681] width 364 height 42
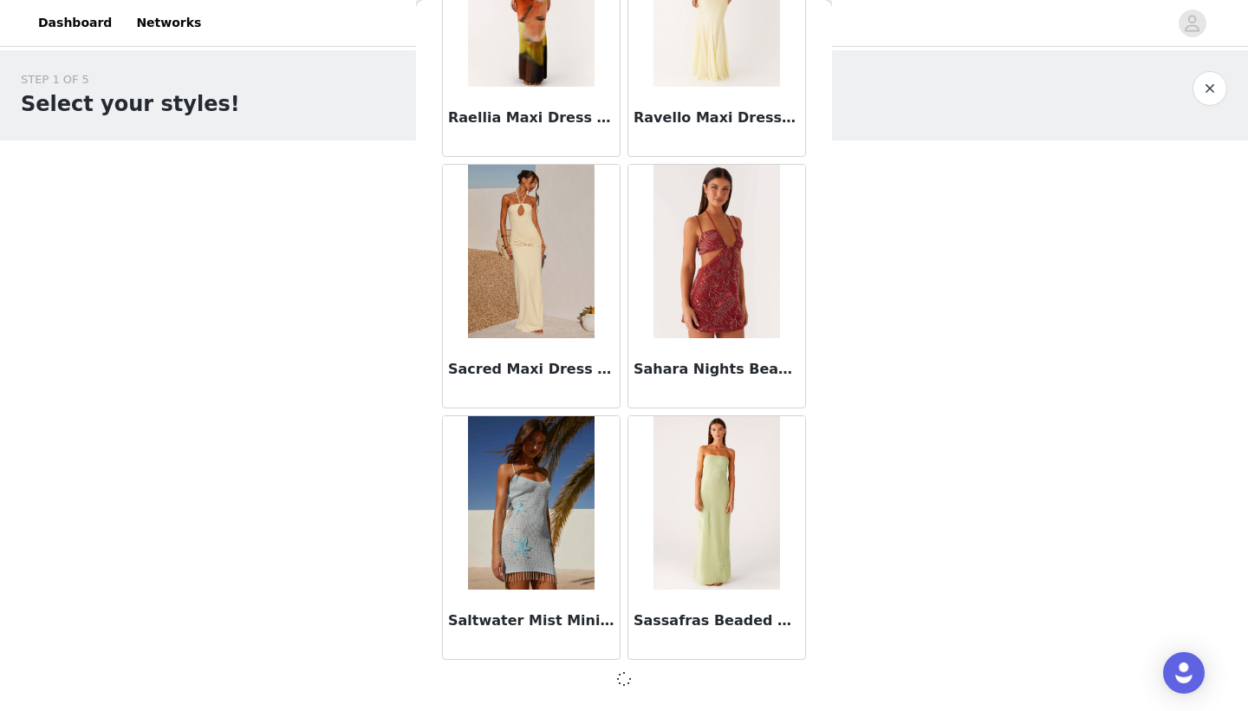
scroll to position [4446, 0]
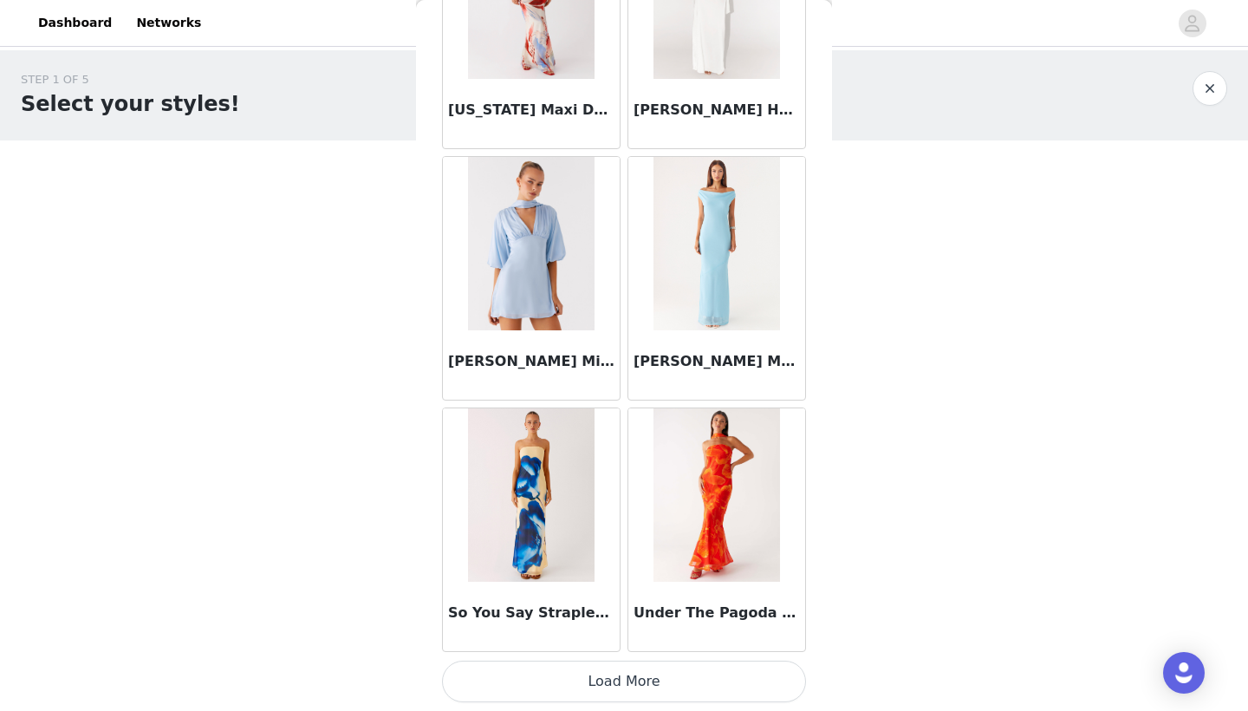
click at [594, 683] on button "Load More" at bounding box center [624, 681] width 364 height 42
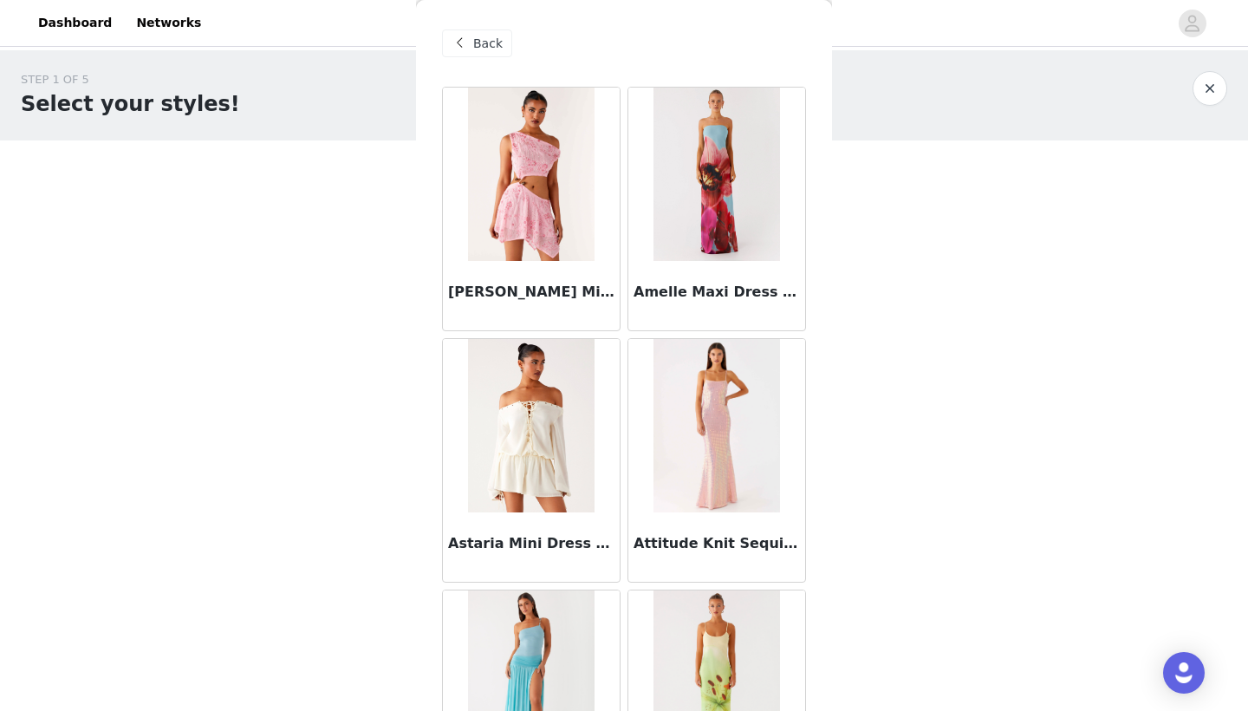
scroll to position [0, 0]
click at [490, 50] on span "Back" at bounding box center [487, 44] width 29 height 18
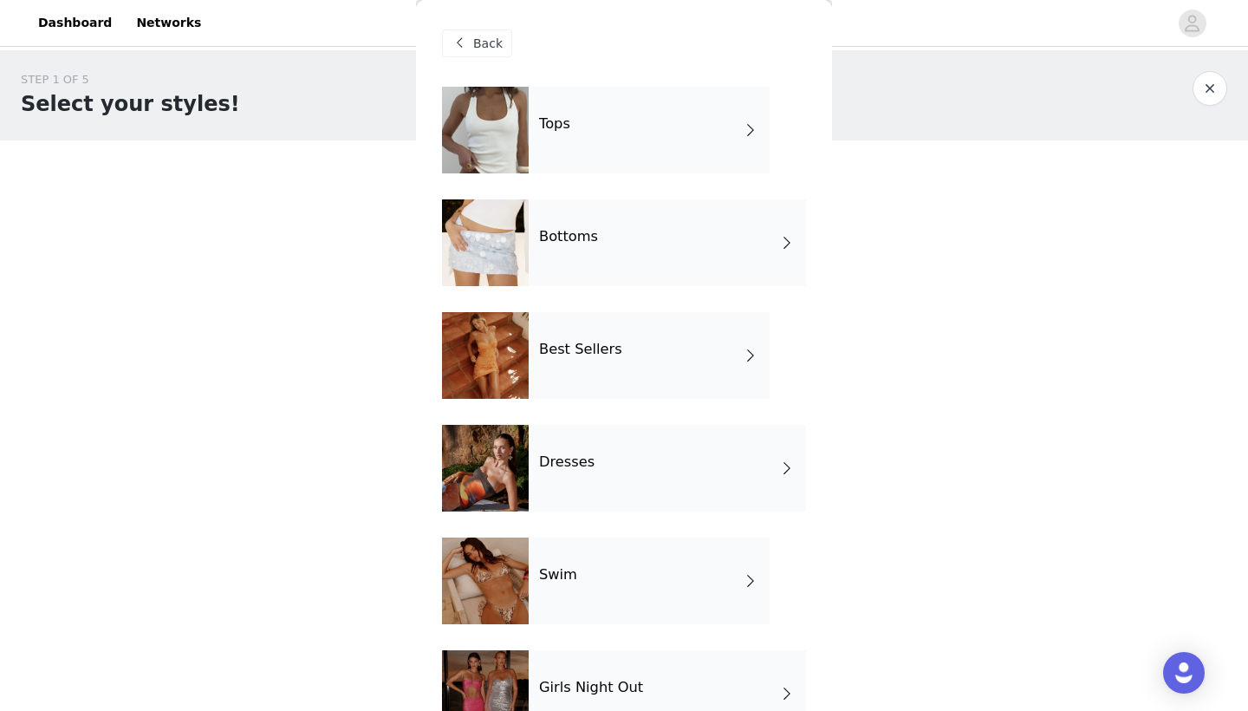
click at [598, 242] on div "Bottoms" at bounding box center [667, 242] width 277 height 87
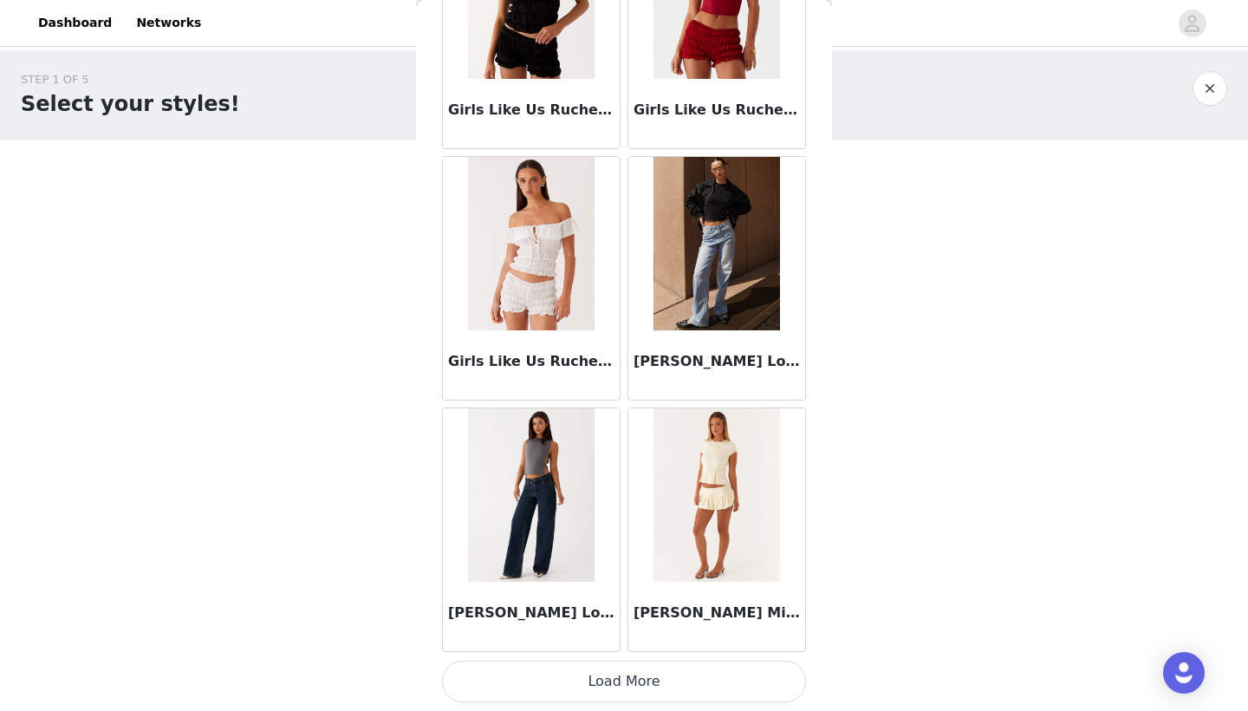
scroll to position [1941, 0]
click at [567, 682] on button "Load More" at bounding box center [624, 681] width 364 height 42
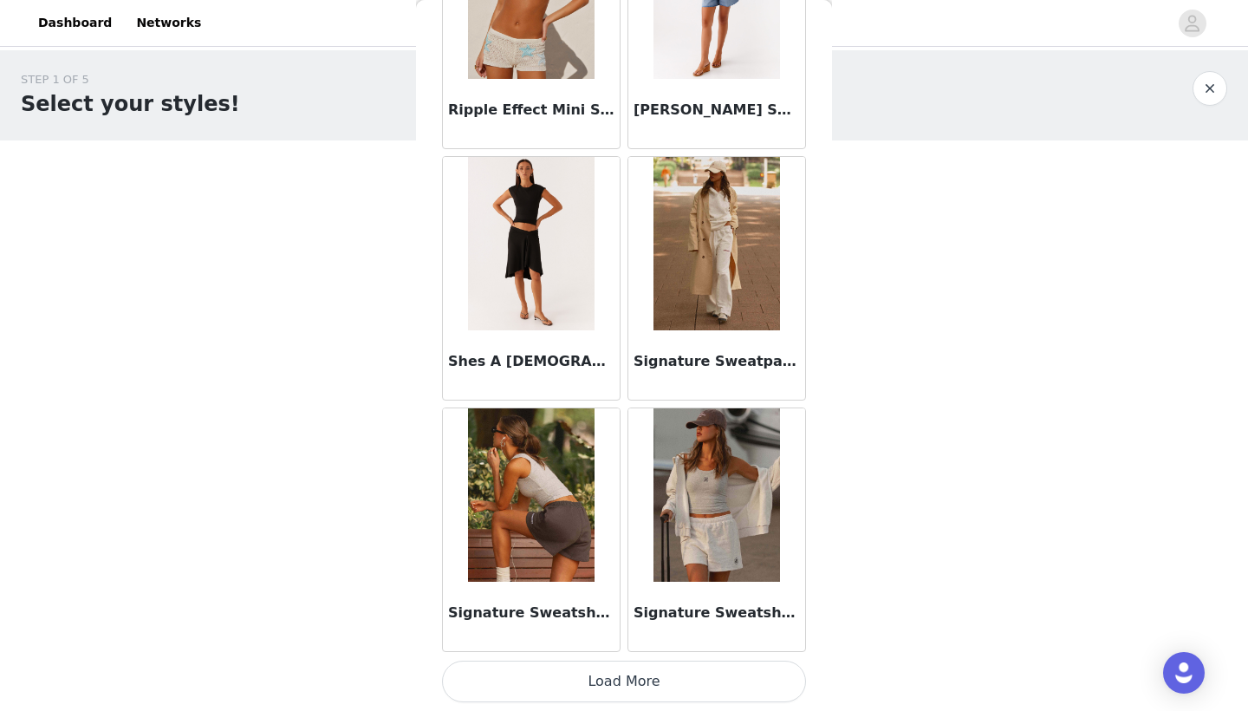
click at [589, 675] on button "Load More" at bounding box center [624, 681] width 364 height 42
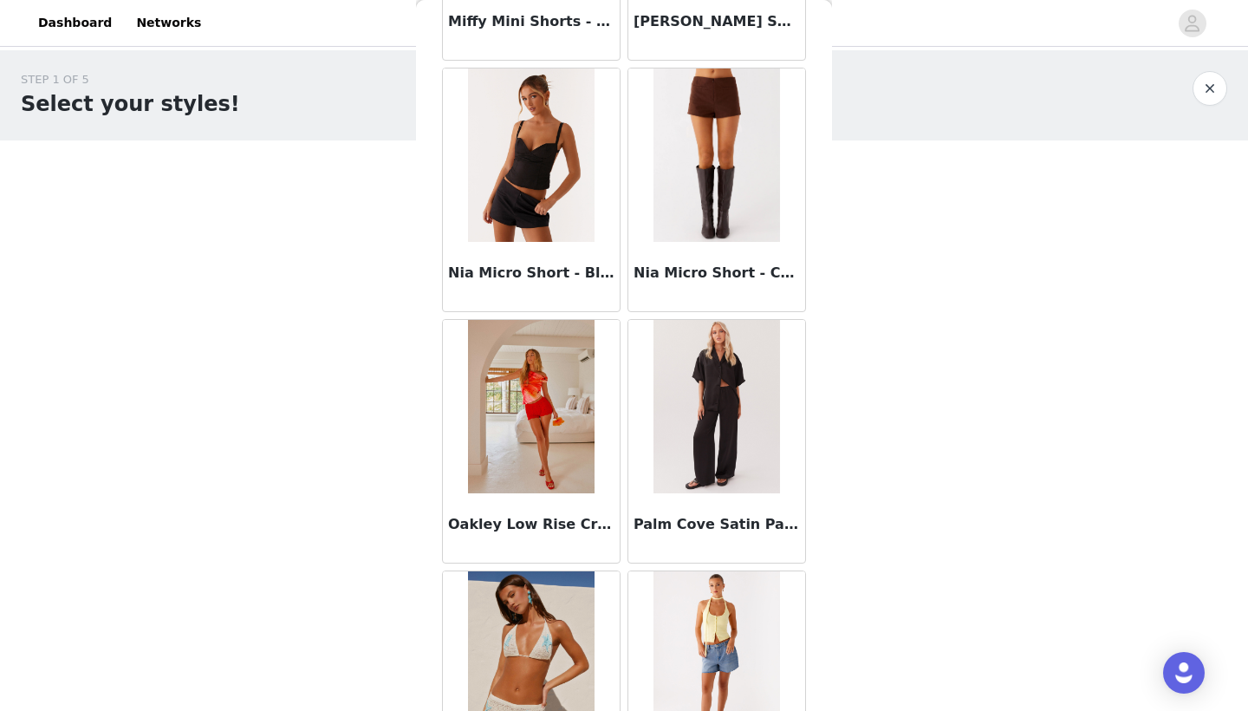
scroll to position [3784, 0]
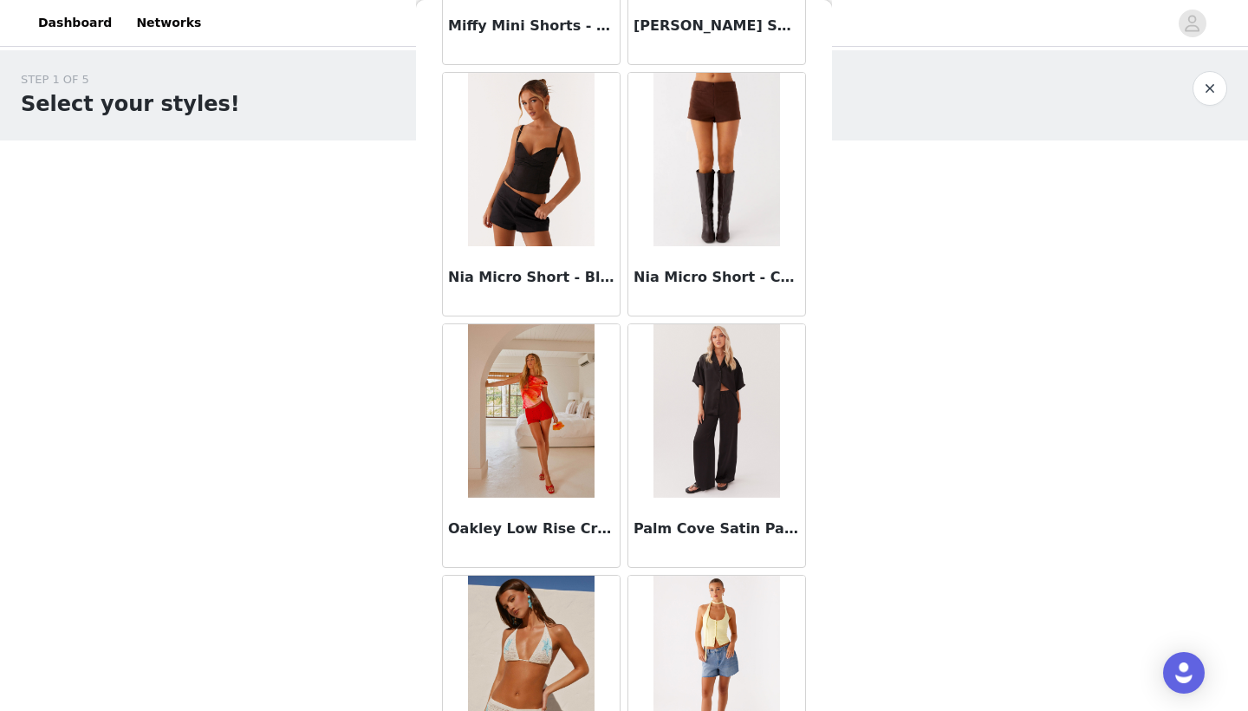
click at [692, 398] on img at bounding box center [716, 410] width 126 height 173
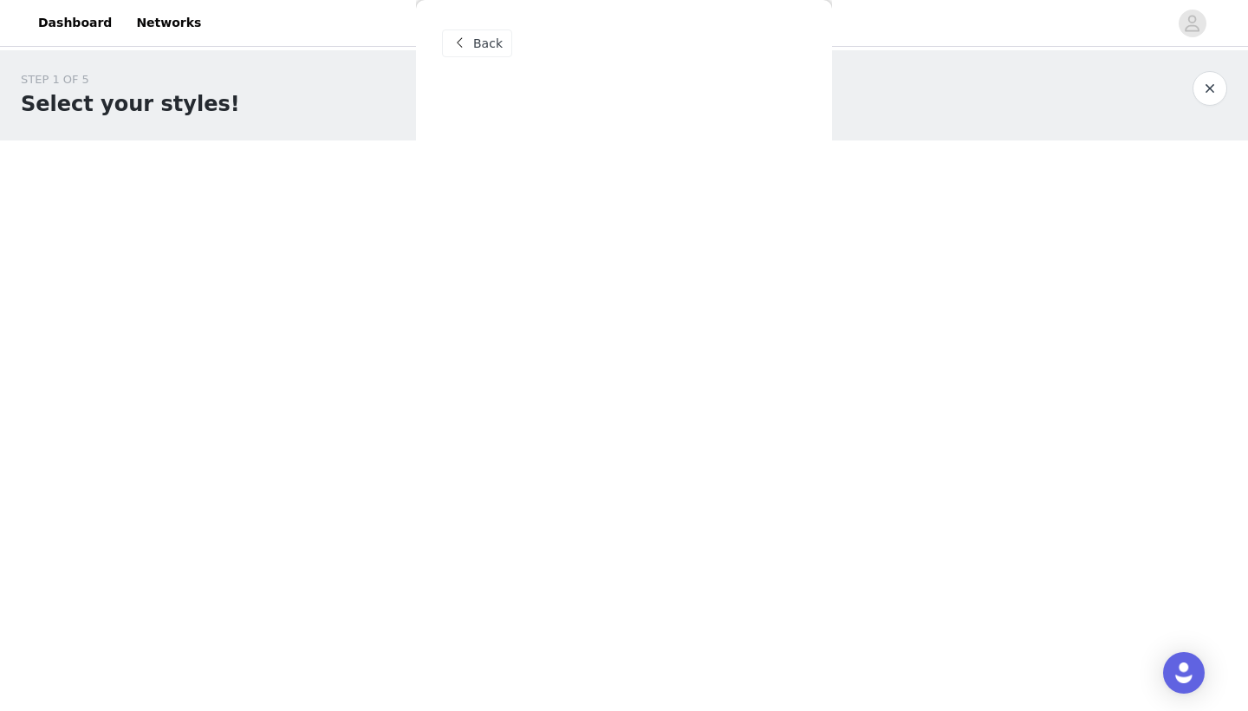
scroll to position [0, 0]
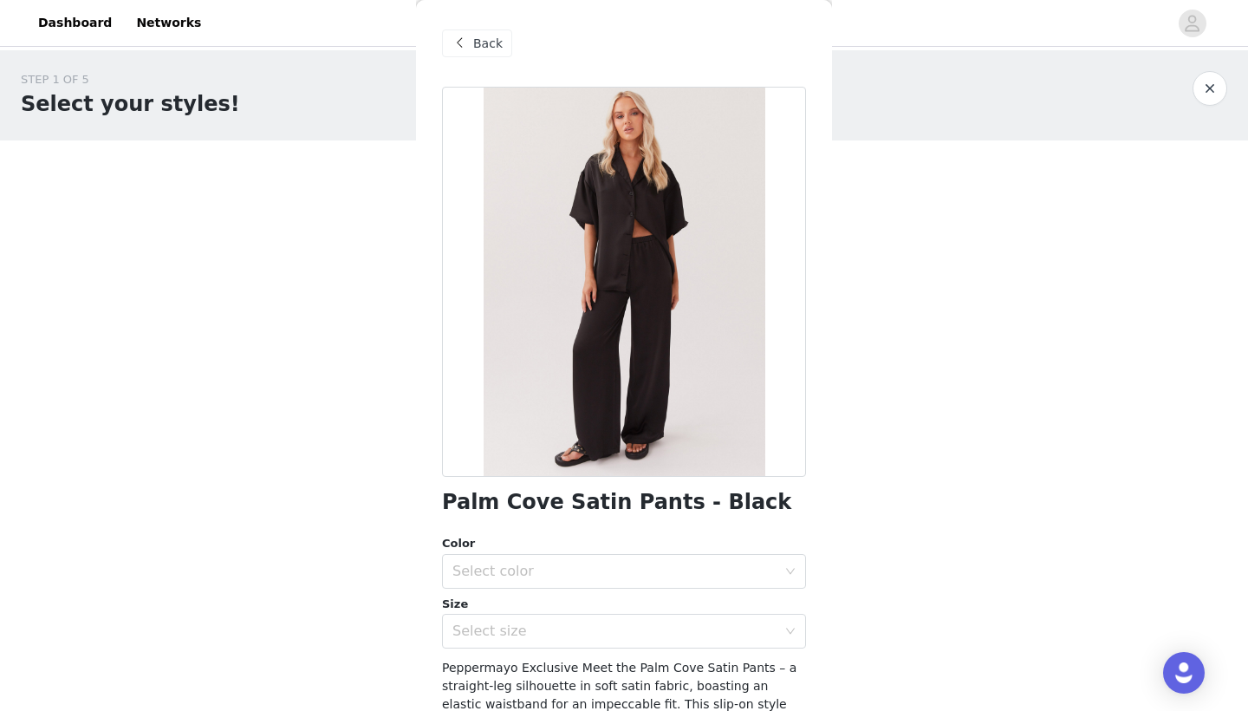
click at [466, 42] on span at bounding box center [459, 43] width 21 height 21
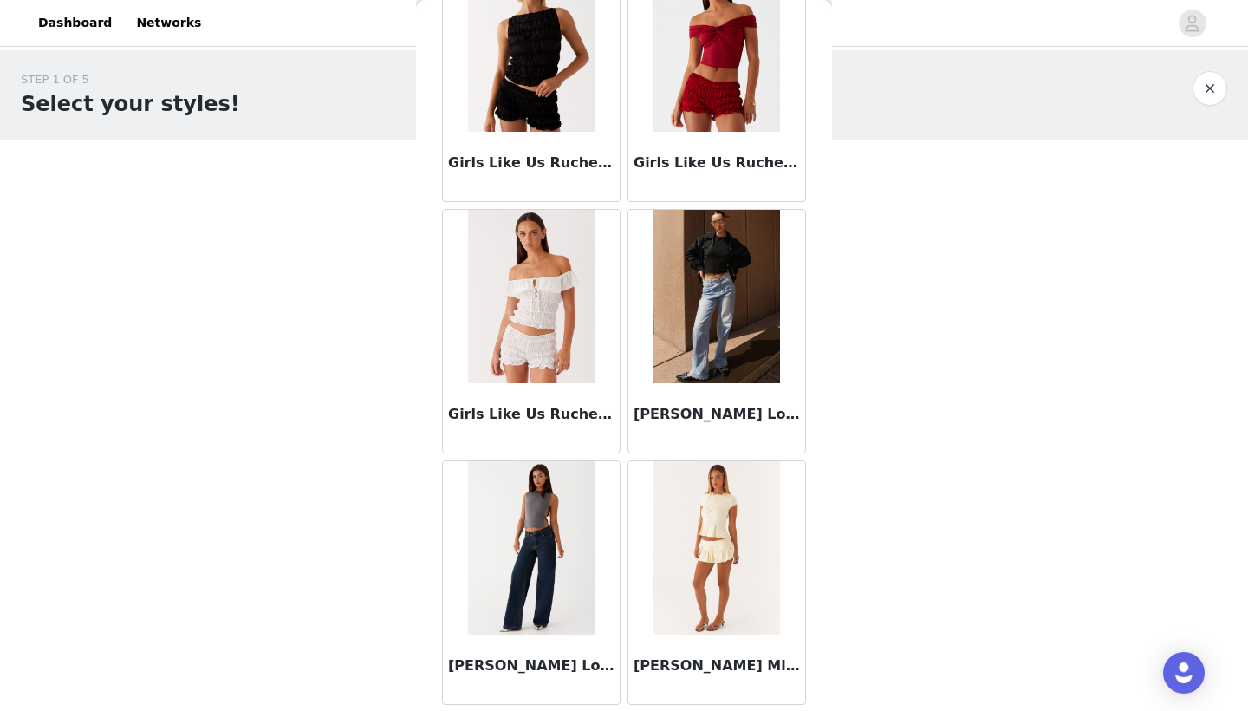
scroll to position [1898, 0]
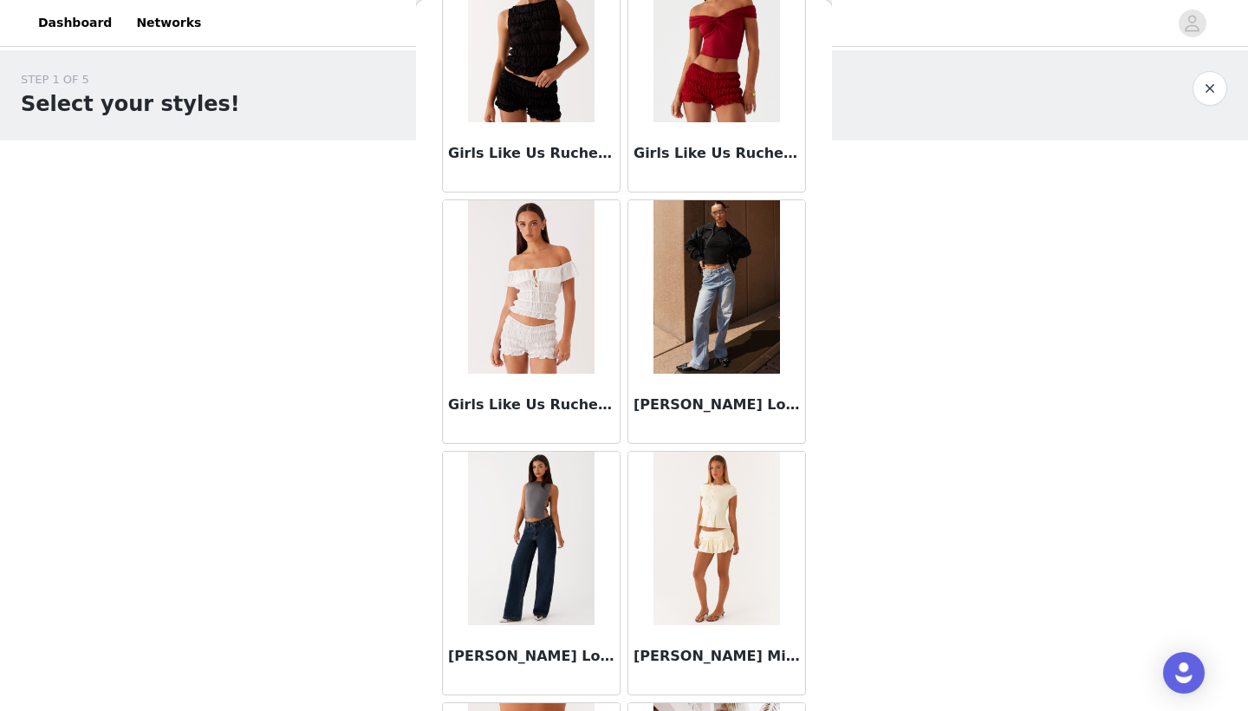
click at [709, 275] on img at bounding box center [716, 286] width 126 height 173
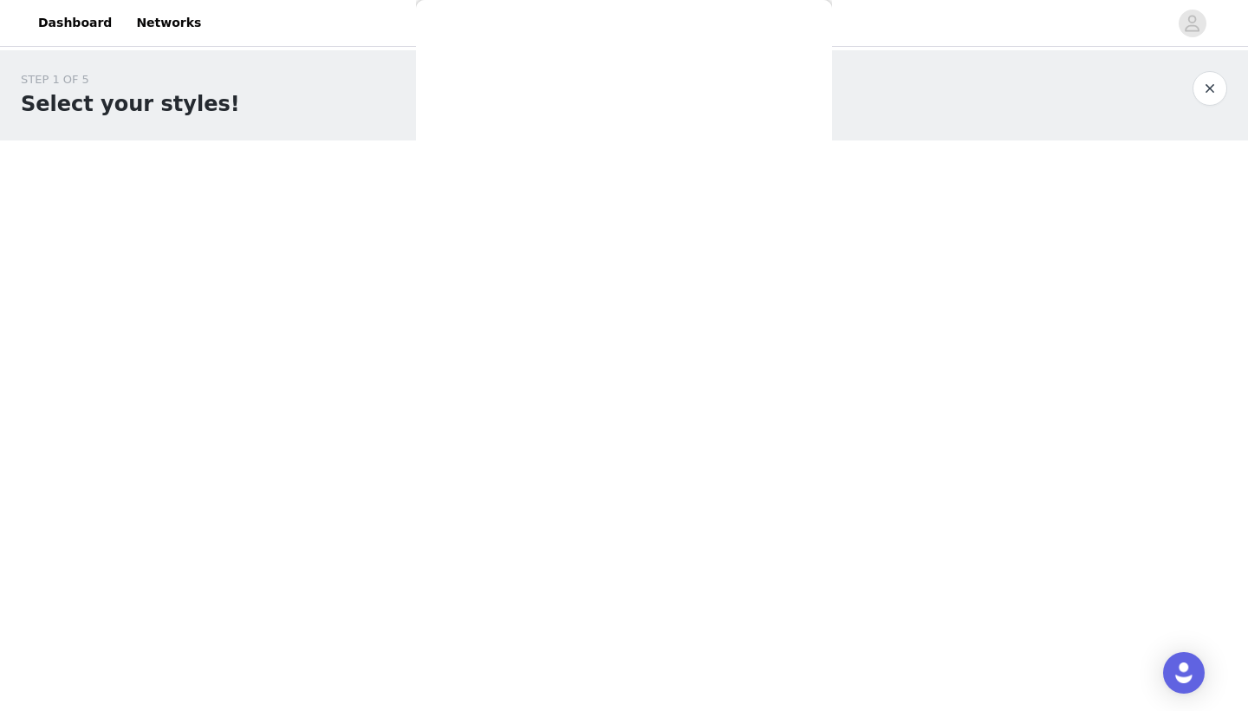
scroll to position [0, 0]
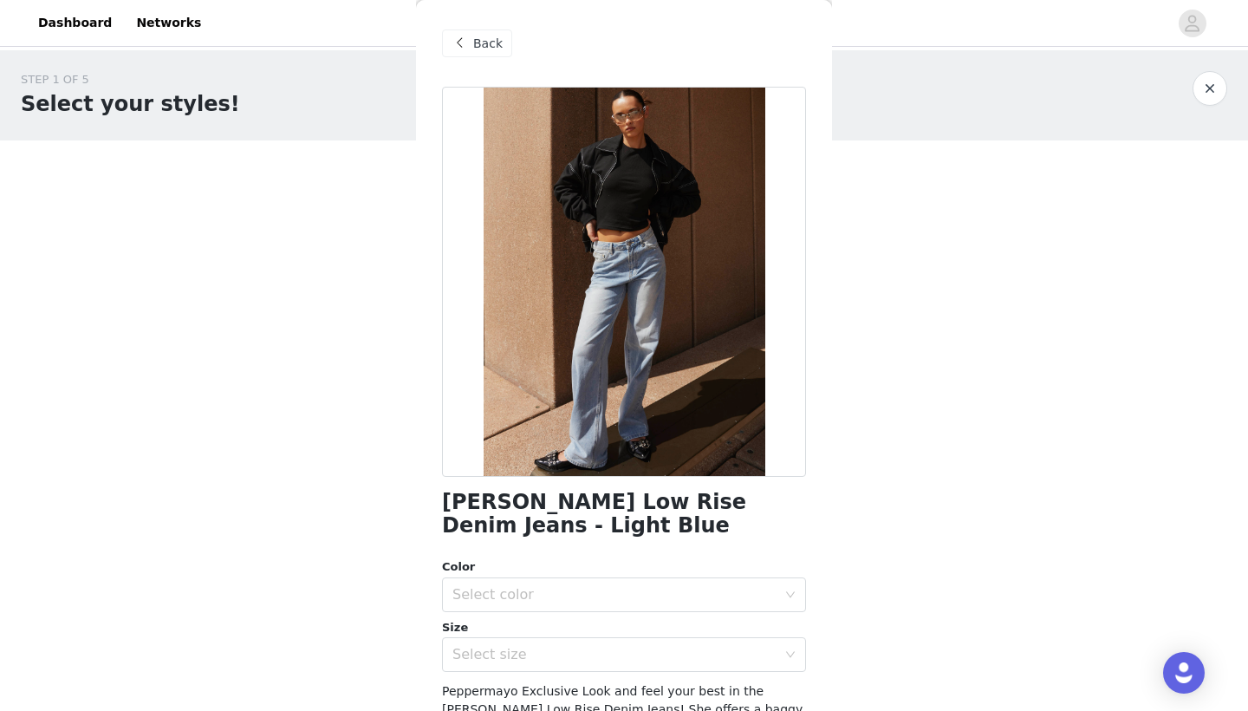
click at [490, 44] on span "Back" at bounding box center [487, 44] width 29 height 18
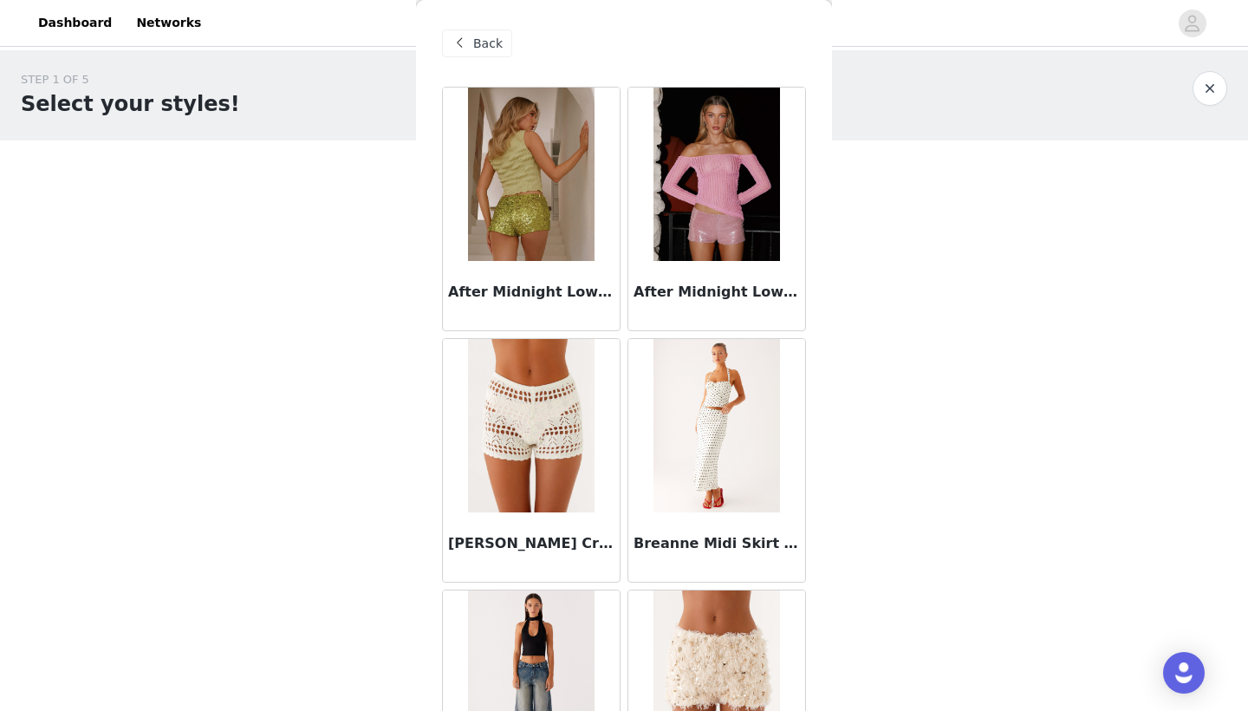
scroll to position [-1, 0]
click at [466, 42] on span at bounding box center [459, 43] width 21 height 21
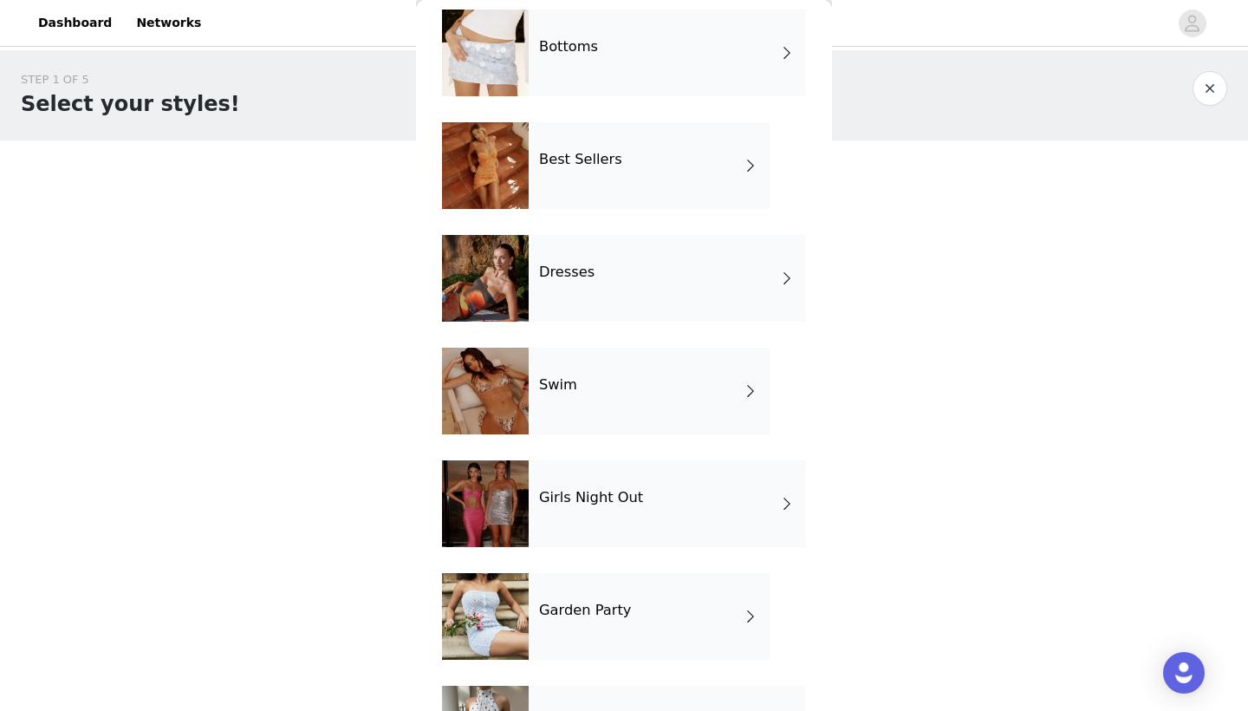
scroll to position [184, 0]
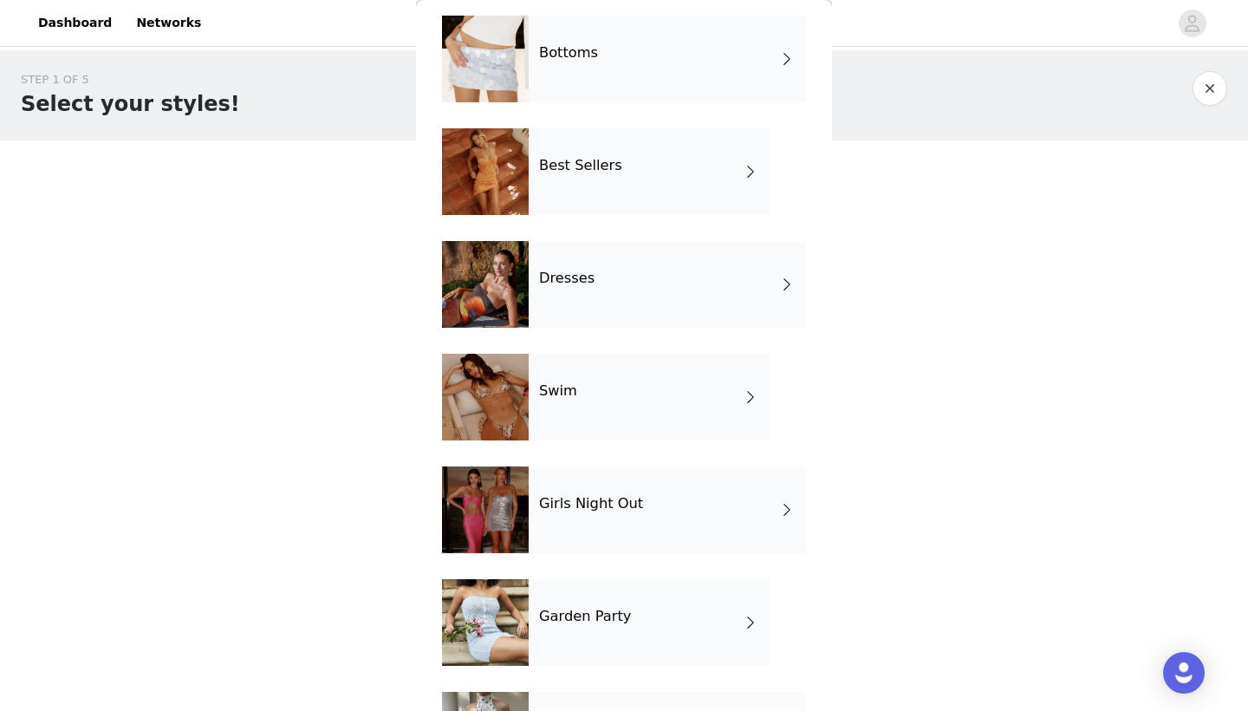
click at [542, 483] on div "Girls Night Out" at bounding box center [667, 509] width 277 height 87
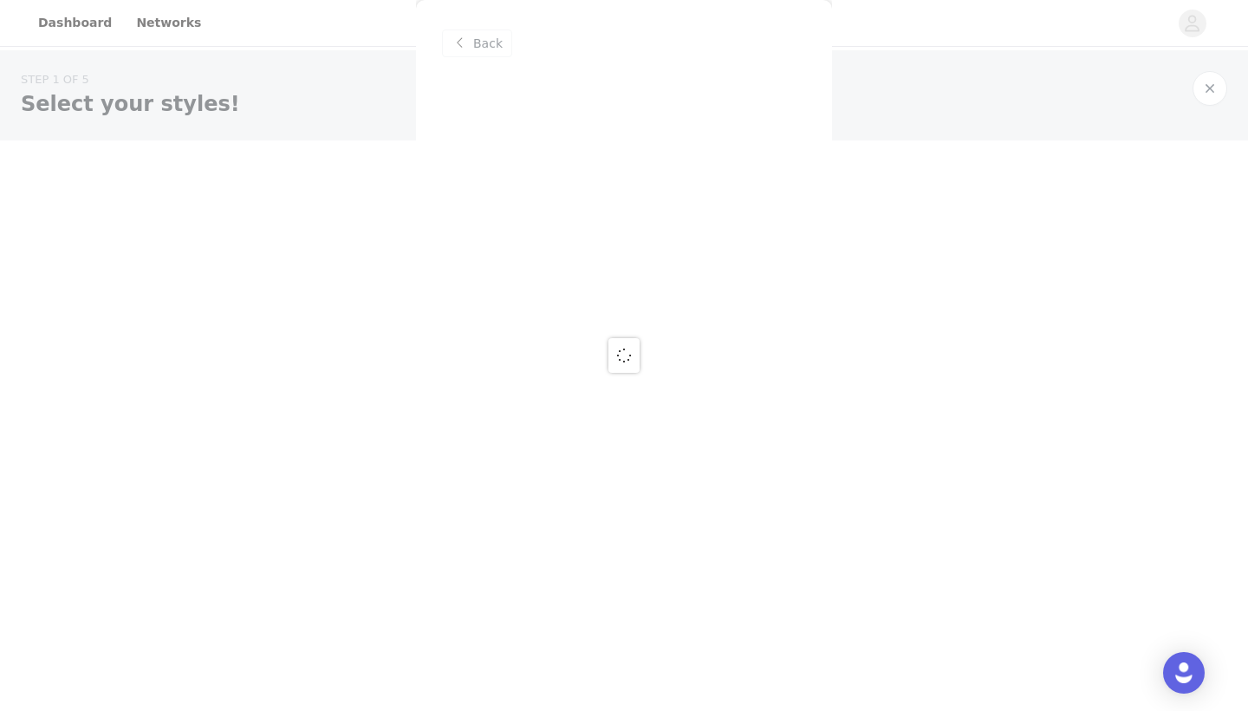
scroll to position [0, 0]
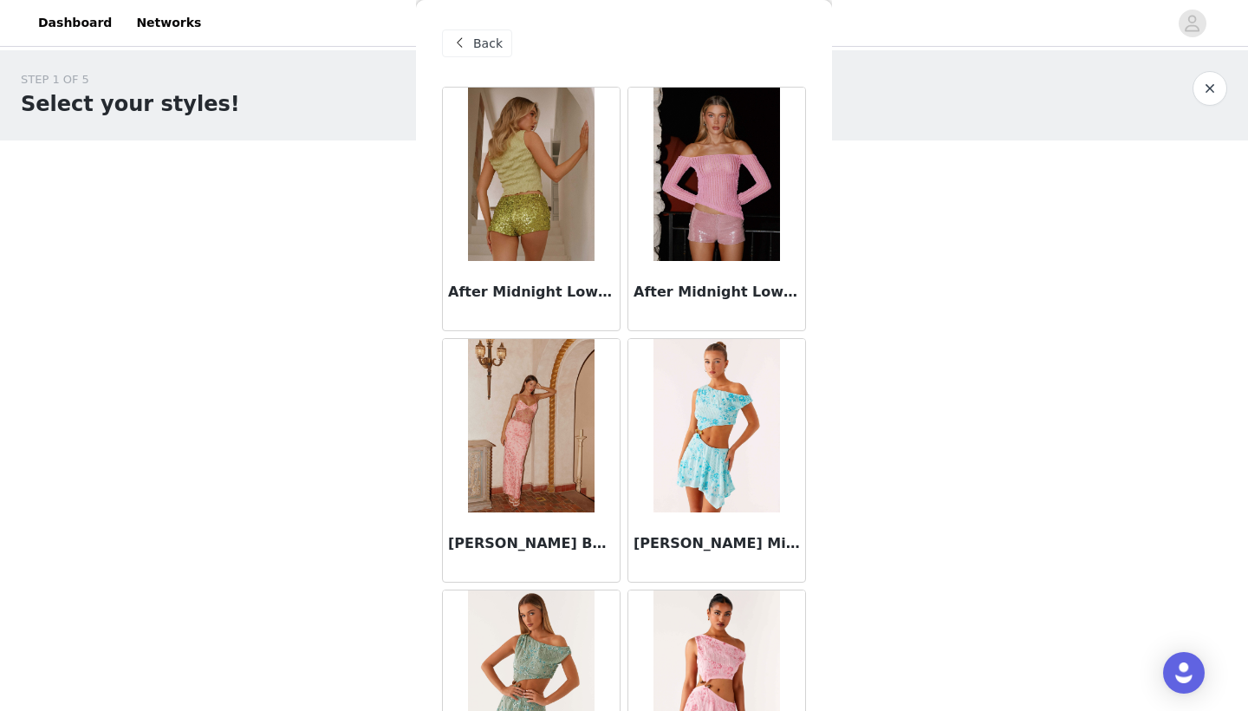
click at [464, 44] on span at bounding box center [459, 43] width 21 height 21
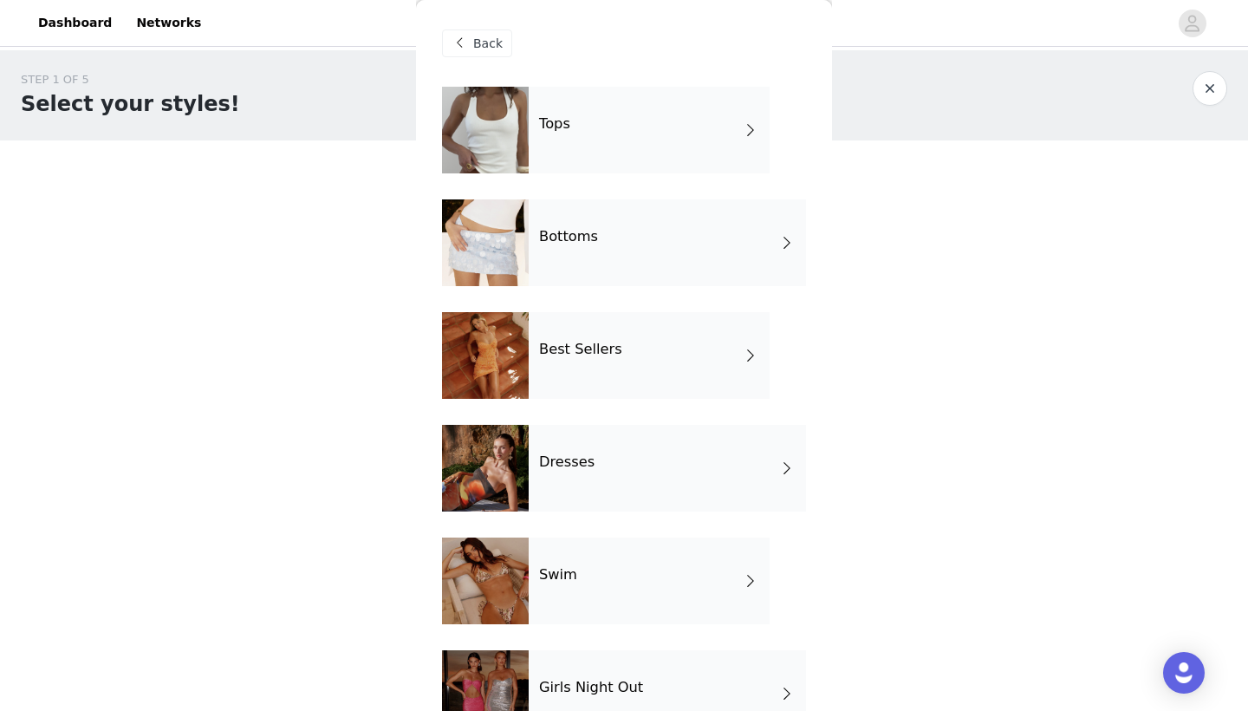
click at [486, 121] on div at bounding box center [485, 130] width 87 height 87
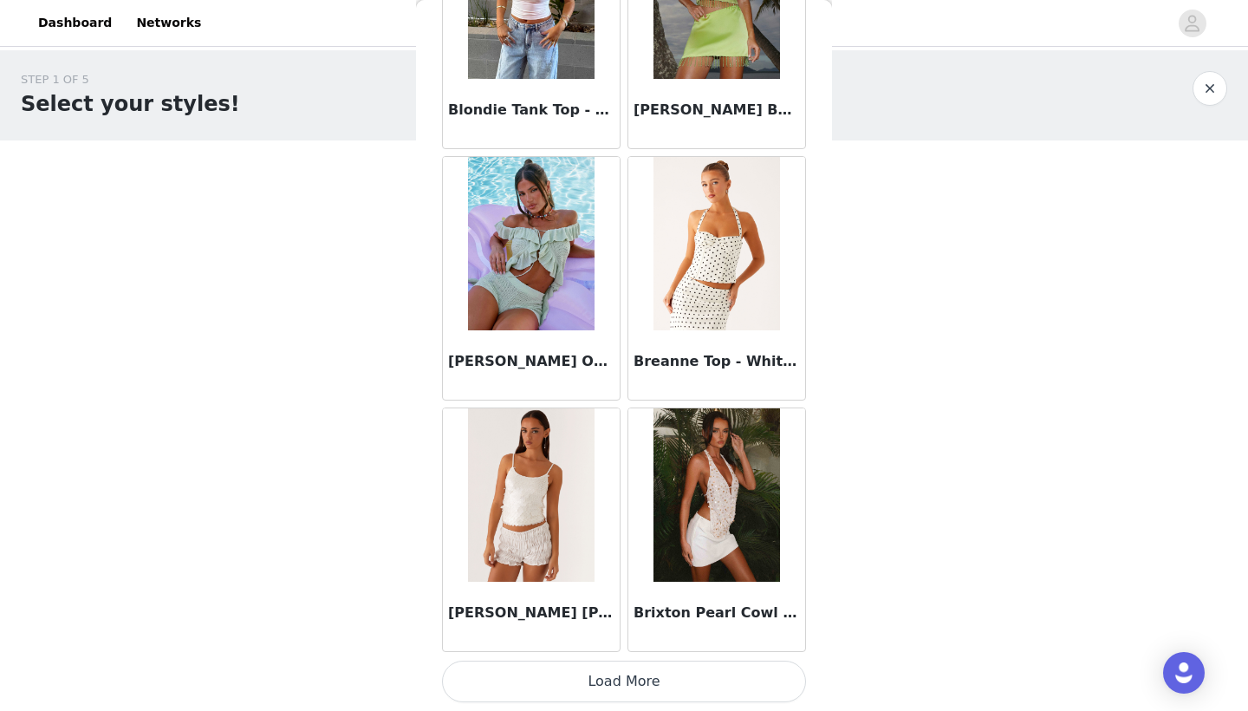
scroll to position [1941, 0]
click at [554, 662] on button "Load More" at bounding box center [624, 681] width 364 height 42
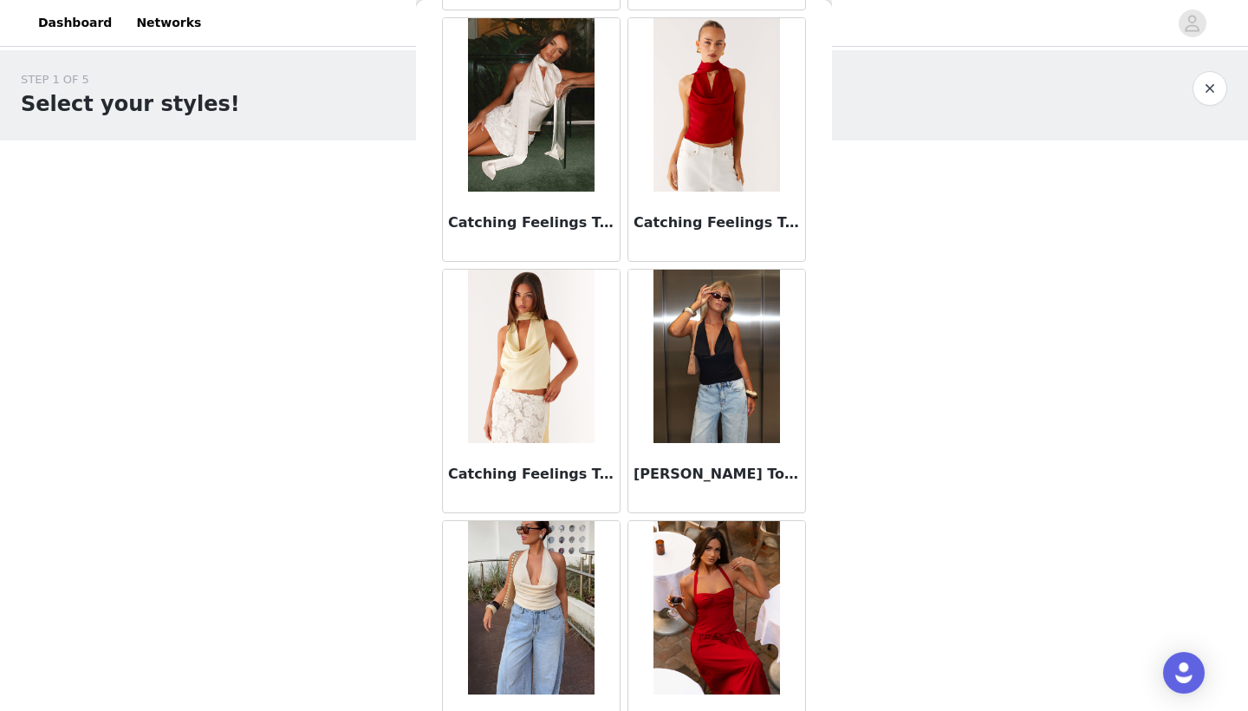
scroll to position [3089, 0]
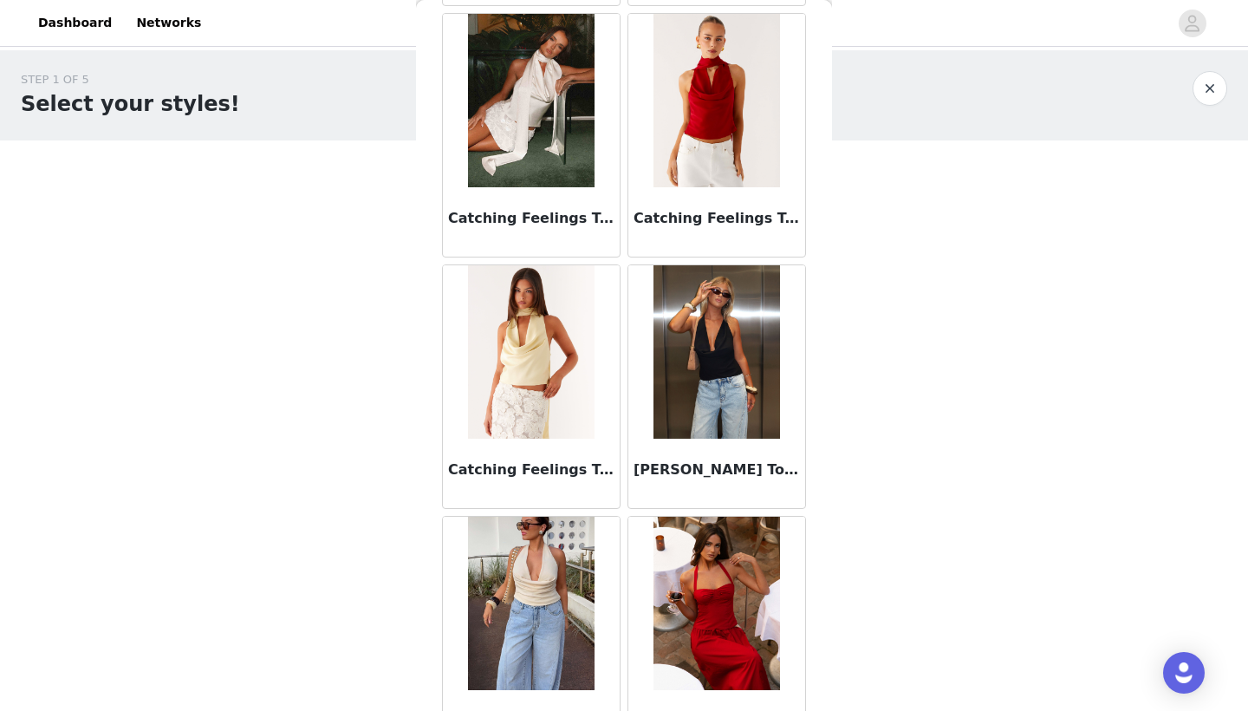
click at [699, 334] on img at bounding box center [716, 351] width 126 height 173
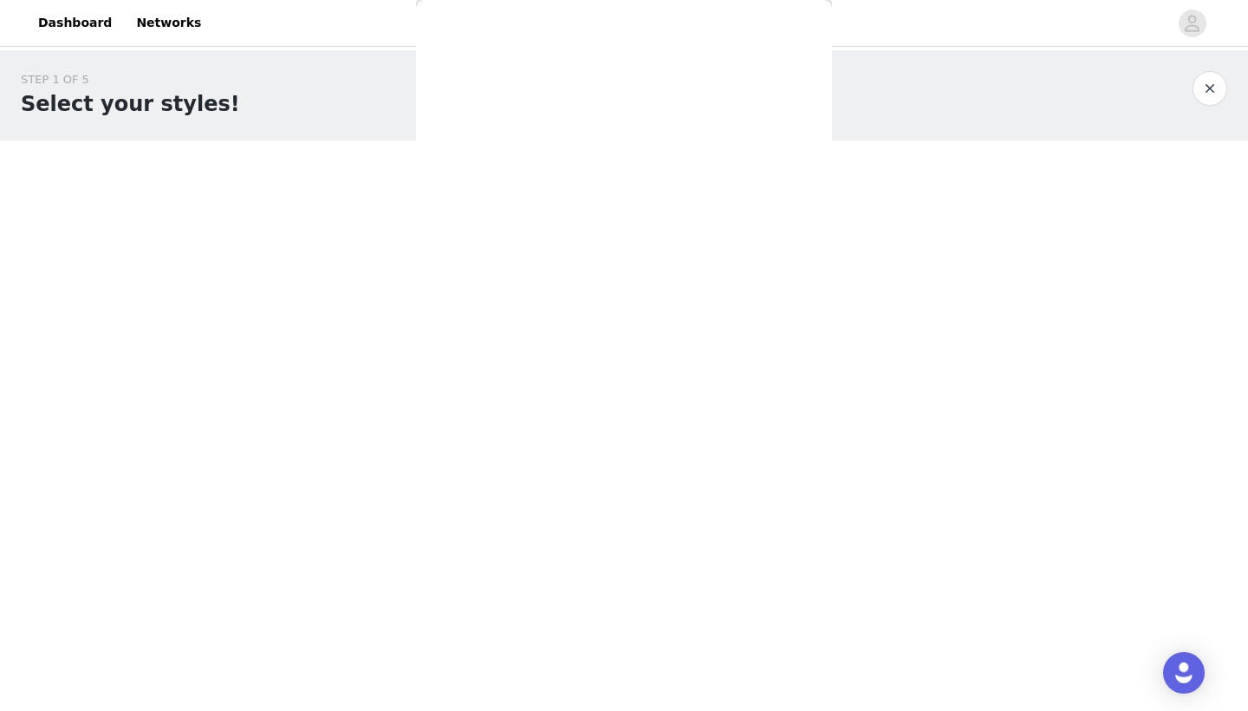
scroll to position [0, 0]
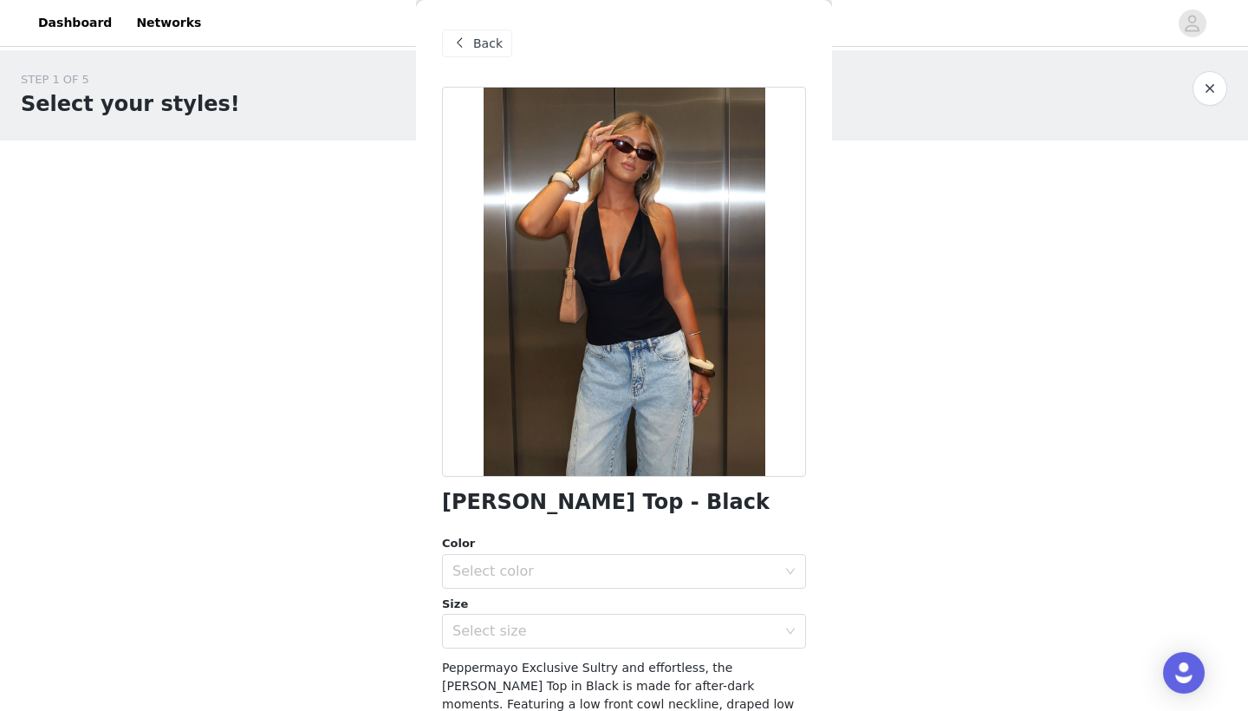
click at [476, 46] on span "Back" at bounding box center [487, 44] width 29 height 18
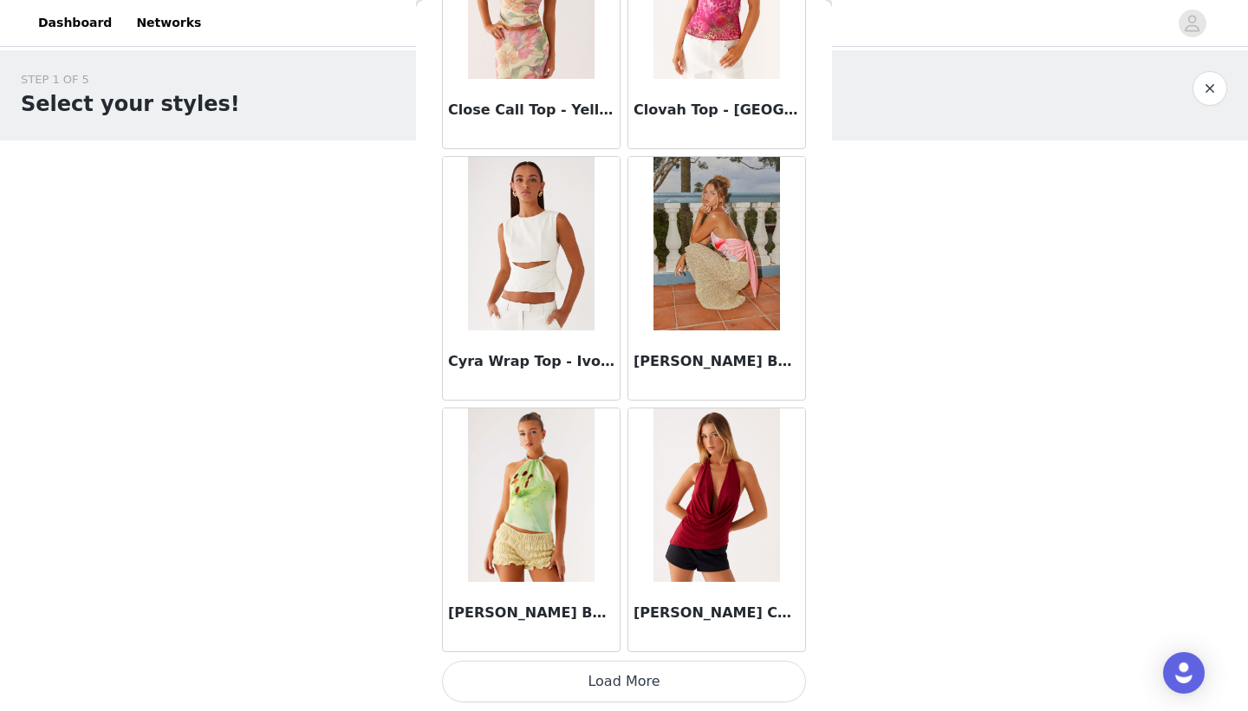
click at [588, 690] on button "Load More" at bounding box center [624, 681] width 364 height 42
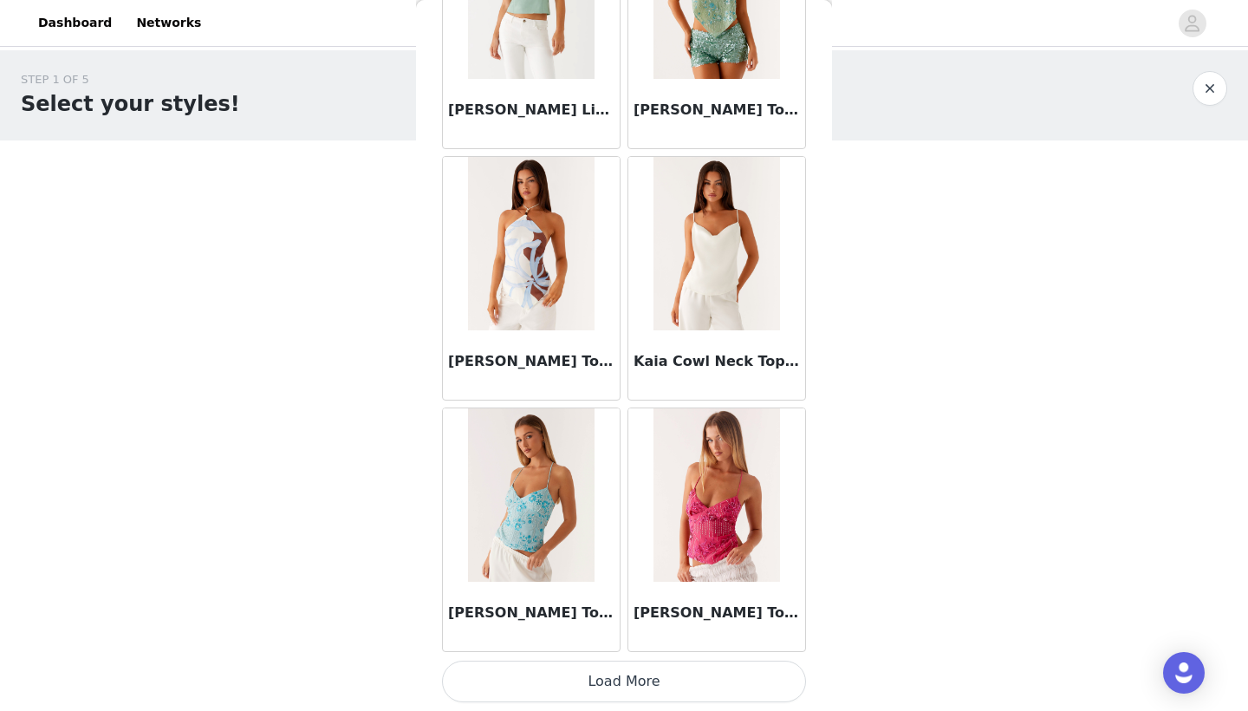
scroll to position [6967, 0]
click at [581, 684] on button "Load More" at bounding box center [624, 681] width 364 height 42
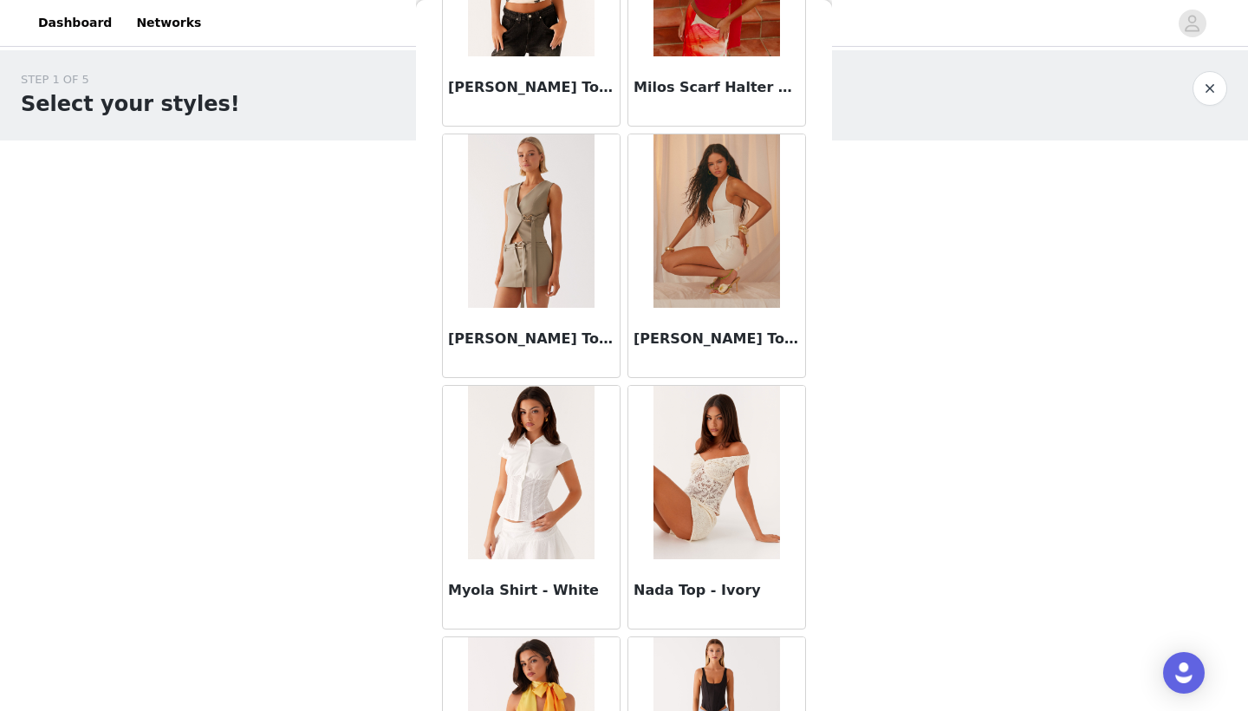
scroll to position [9256, 0]
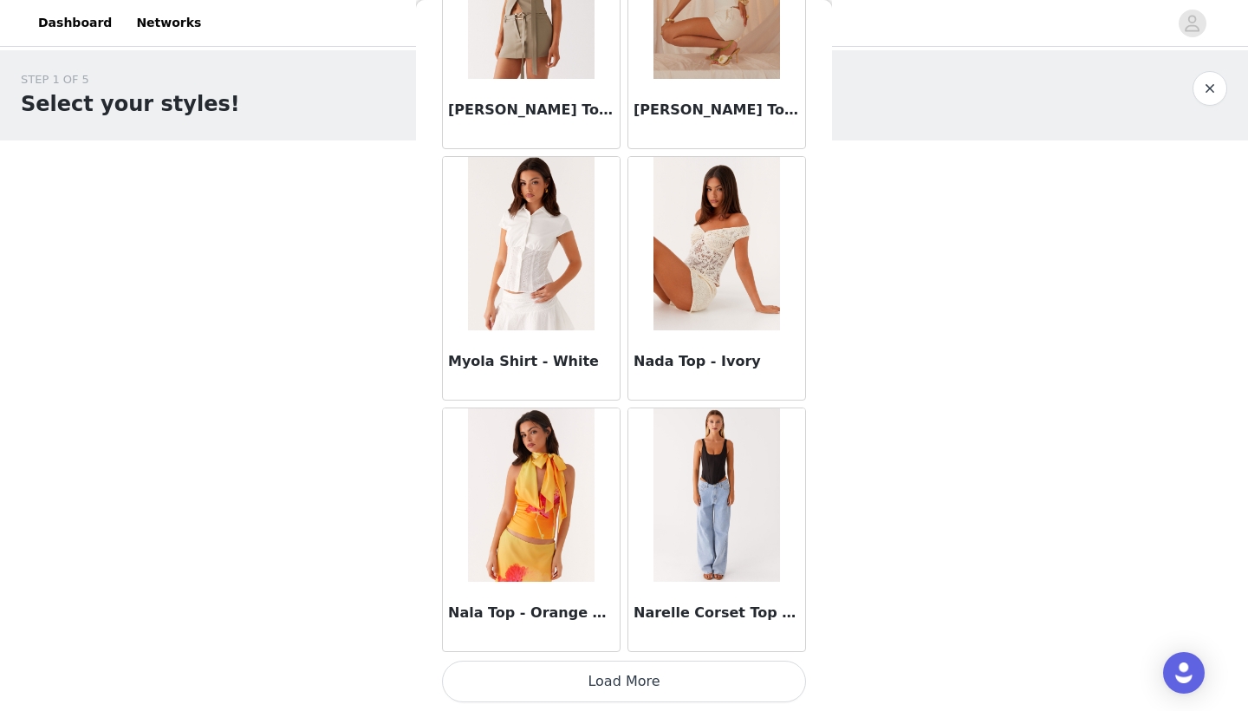
click at [636, 670] on button "Load More" at bounding box center [624, 681] width 364 height 42
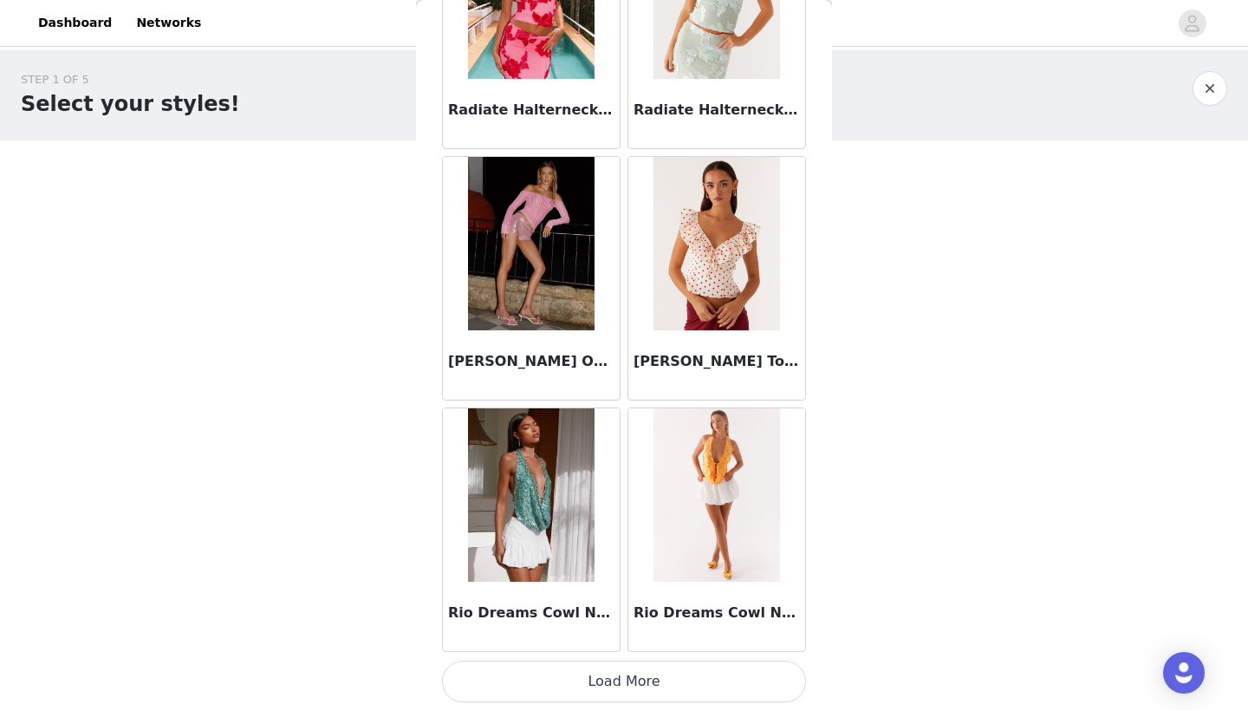
scroll to position [11993, 0]
click at [616, 682] on button "Load More" at bounding box center [624, 681] width 364 height 42
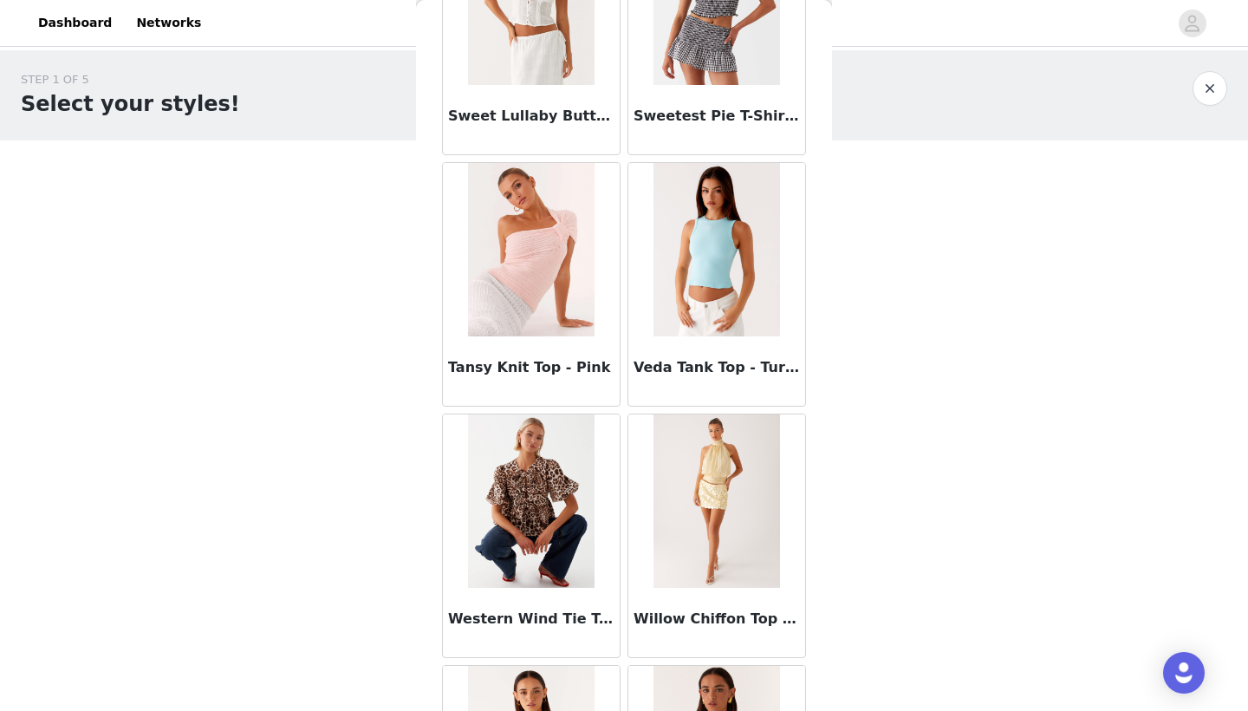
scroll to position [14250, 0]
click at [539, 268] on img at bounding box center [531, 248] width 126 height 173
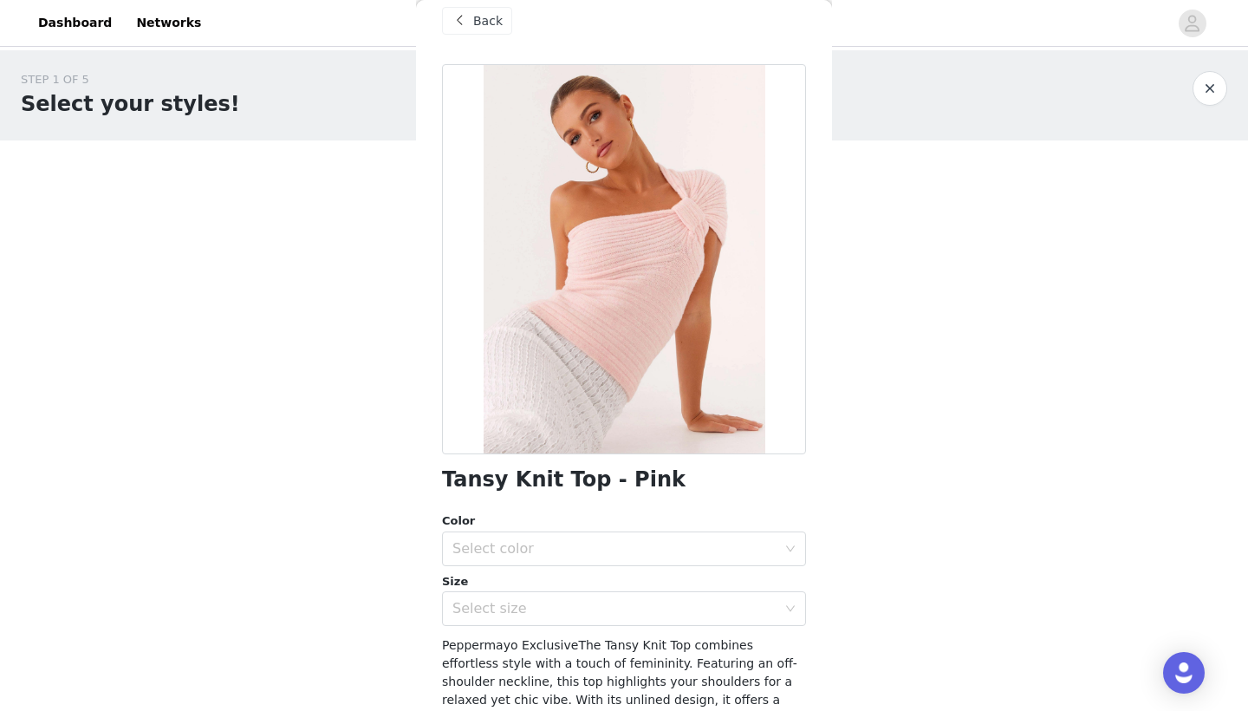
scroll to position [23, 0]
